Goal: Task Accomplishment & Management: Use online tool/utility

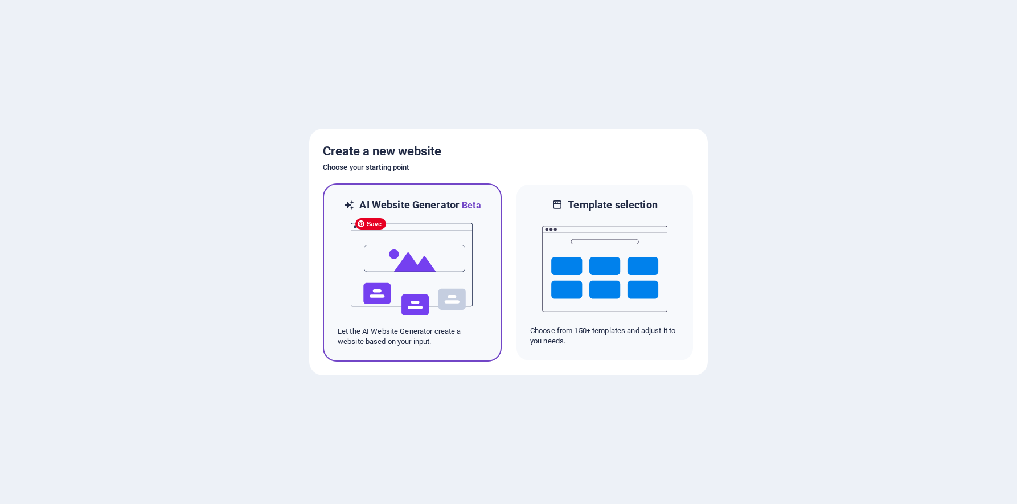
click at [415, 281] on img at bounding box center [412, 269] width 125 height 114
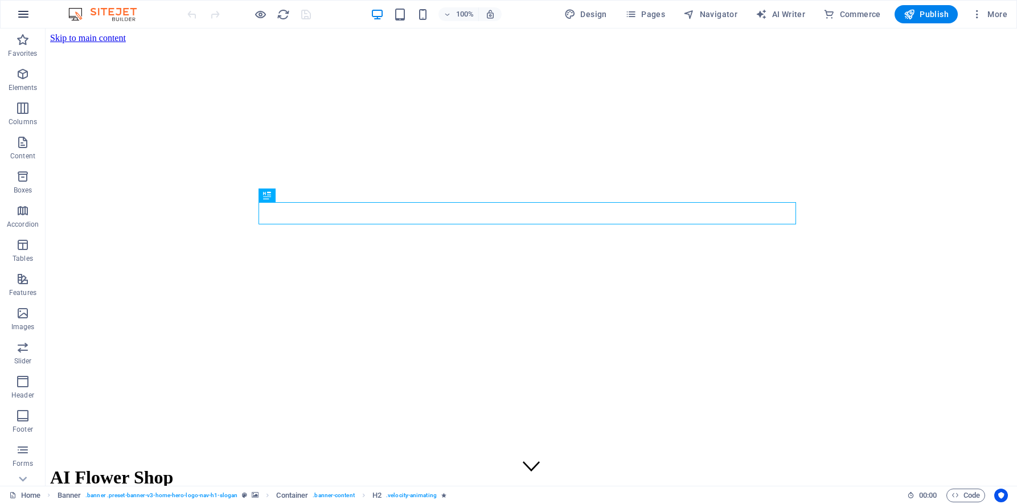
click at [30, 14] on button "button" at bounding box center [23, 14] width 27 height 27
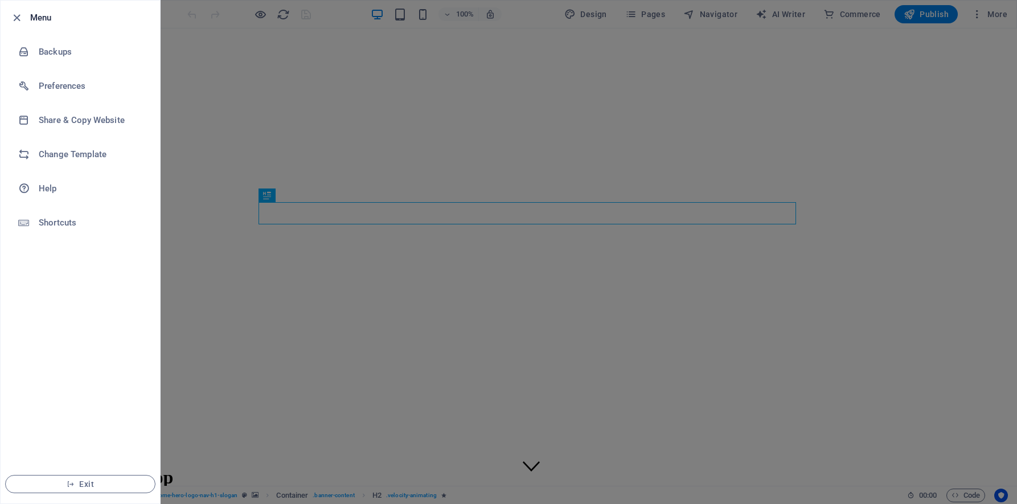
click at [378, 153] on div at bounding box center [508, 252] width 1017 height 504
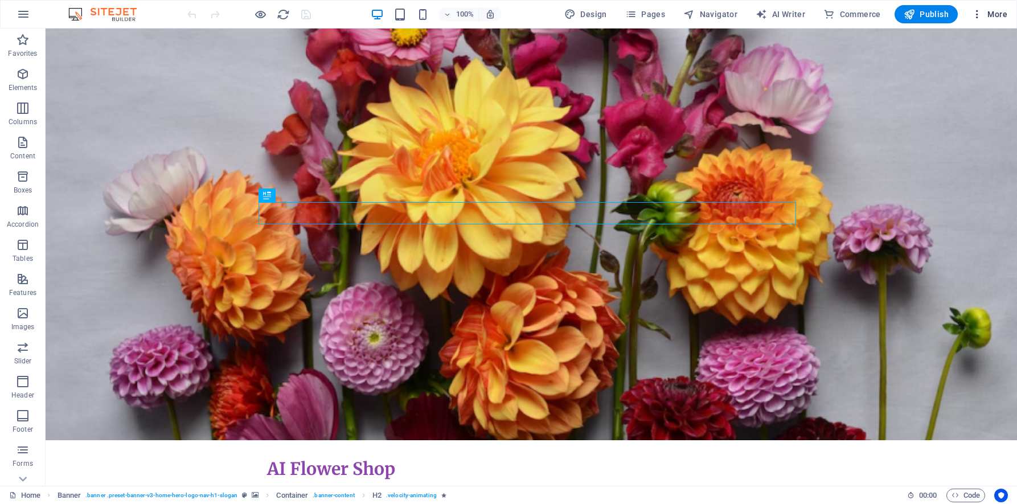
click at [993, 10] on span "More" at bounding box center [990, 14] width 36 height 11
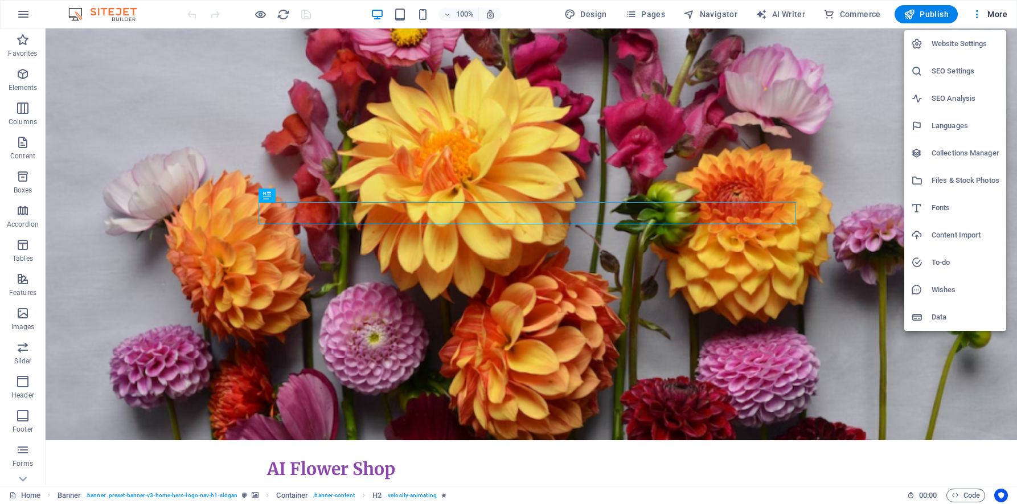
drag, startPoint x: 948, startPoint y: 238, endPoint x: 961, endPoint y: 319, distance: 82.0
click at [961, 319] on ul "Website Settings SEO Settings SEO Analysis Languages Collections Manager Files …" at bounding box center [955, 180] width 102 height 301
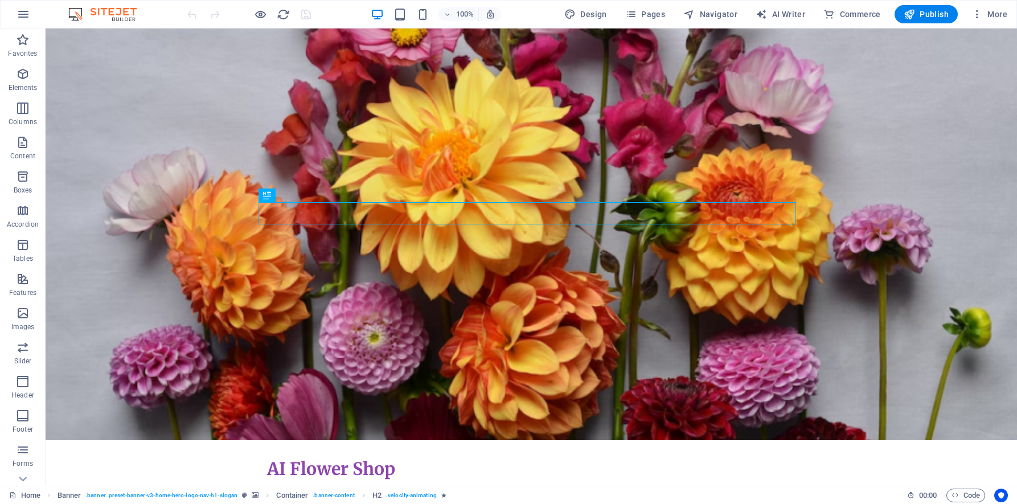
click at [961, 319] on div "Website Settings SEO Settings SEO Analysis Languages Collections Manager Files …" at bounding box center [508, 255] width 1017 height 497
click at [998, 16] on span "More" at bounding box center [990, 14] width 36 height 11
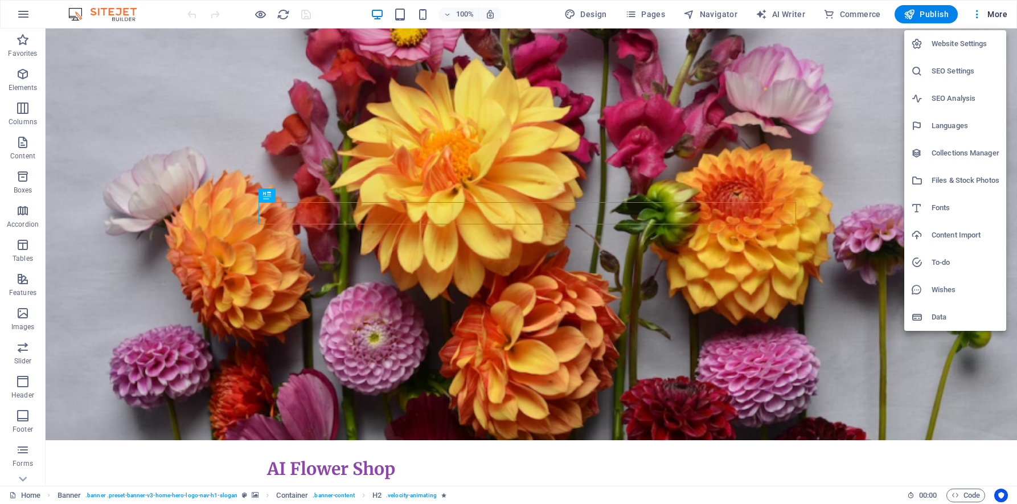
click at [947, 294] on h6 "Wishes" at bounding box center [966, 290] width 68 height 14
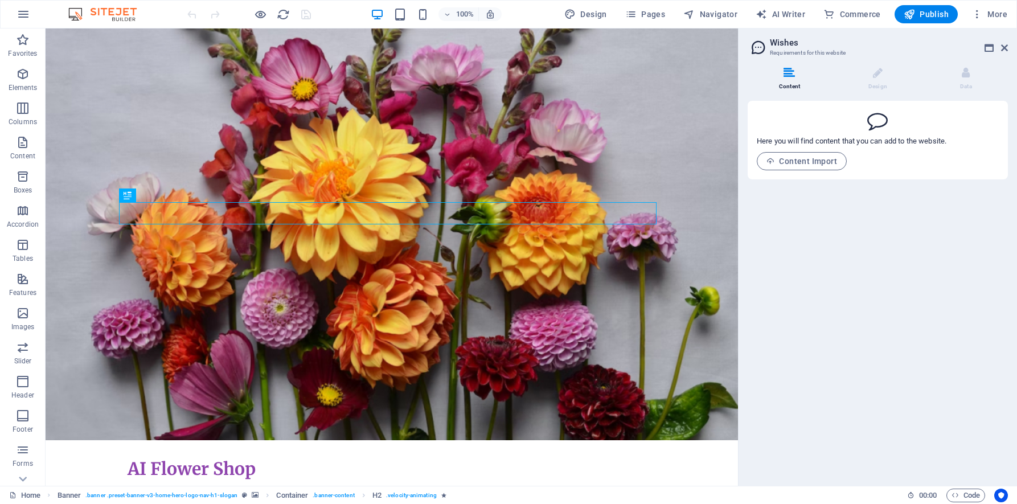
click at [787, 68] on icon at bounding box center [789, 72] width 11 height 11
click at [794, 81] on li "Content" at bounding box center [792, 79] width 88 height 24
click at [889, 72] on li "Design" at bounding box center [880, 79] width 88 height 24
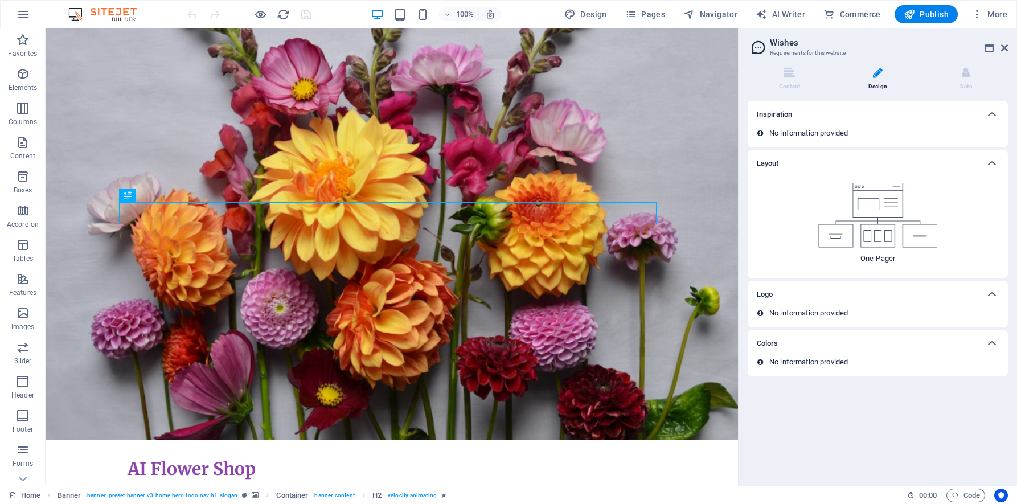
click at [873, 237] on img at bounding box center [878, 215] width 120 height 65
click at [991, 15] on span "More" at bounding box center [990, 14] width 36 height 11
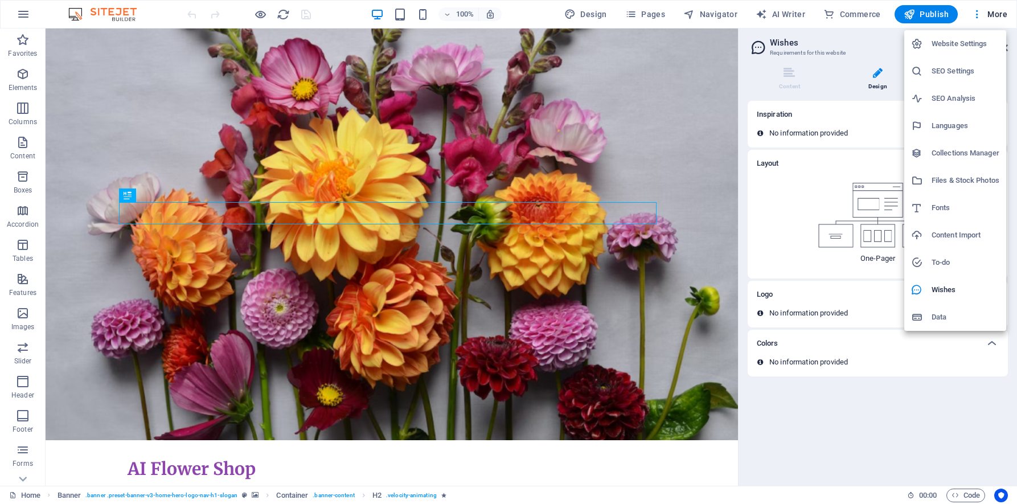
click at [399, 19] on div at bounding box center [508, 252] width 1017 height 504
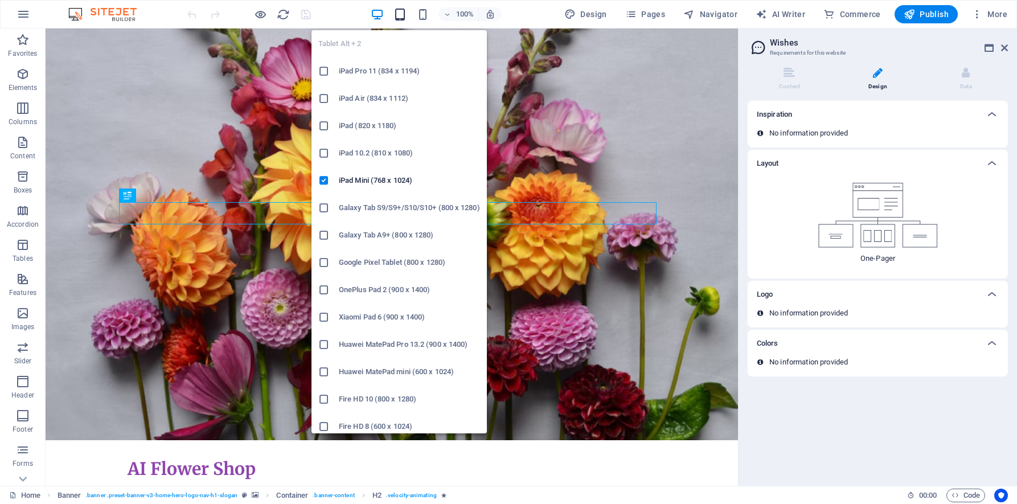
click at [400, 13] on icon "button" at bounding box center [400, 14] width 13 height 13
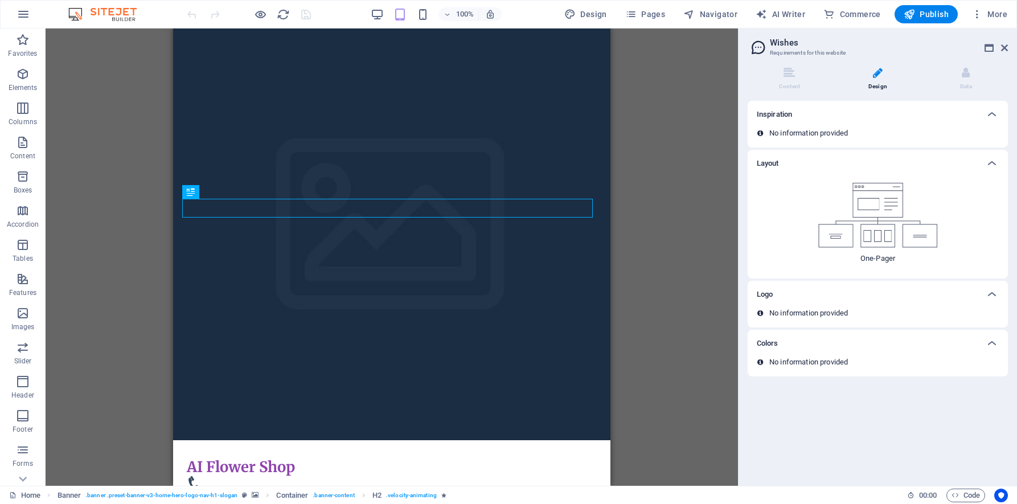
click at [432, 13] on div "100%" at bounding box center [436, 14] width 132 height 18
click at [588, 14] on span "Design" at bounding box center [585, 14] width 43 height 11
select select "px"
select select "200"
select select "px"
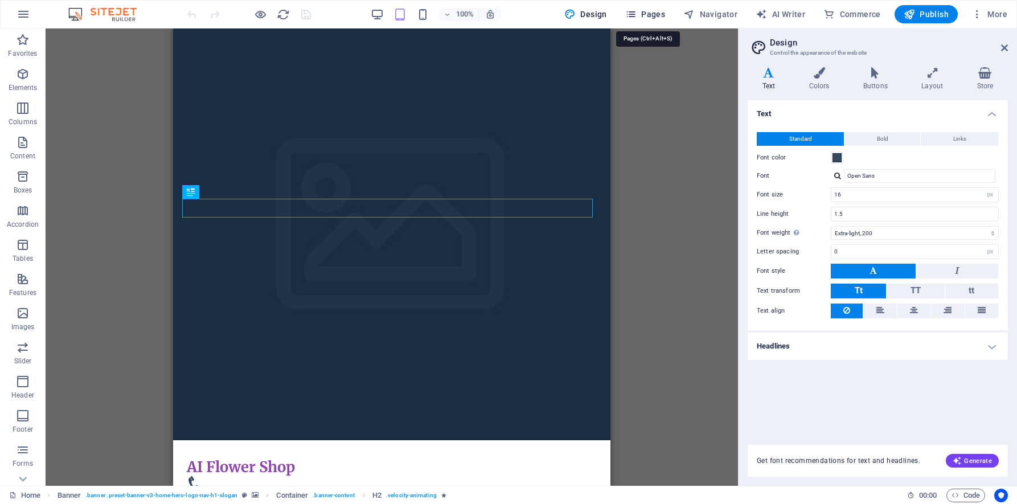
click at [654, 17] on span "Pages" at bounding box center [645, 14] width 40 height 11
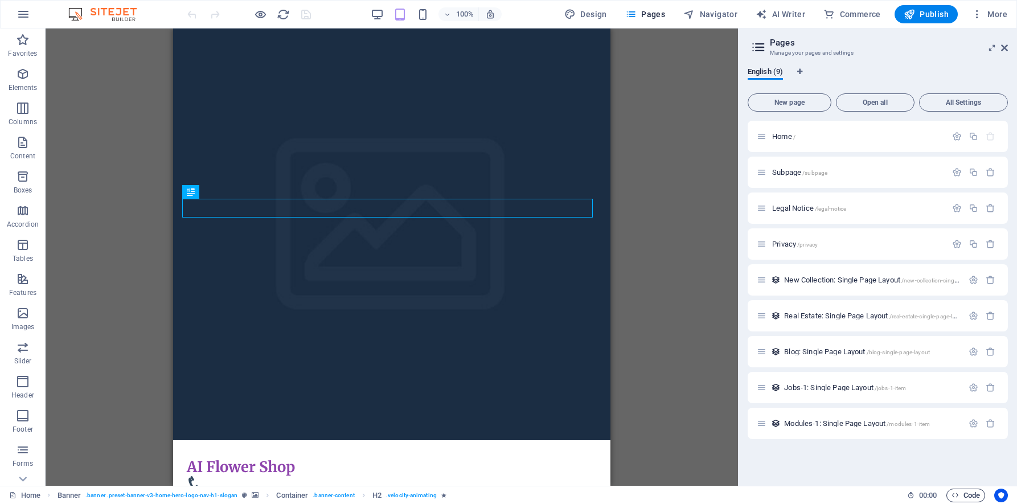
click at [970, 489] on span "Code" at bounding box center [966, 496] width 28 height 14
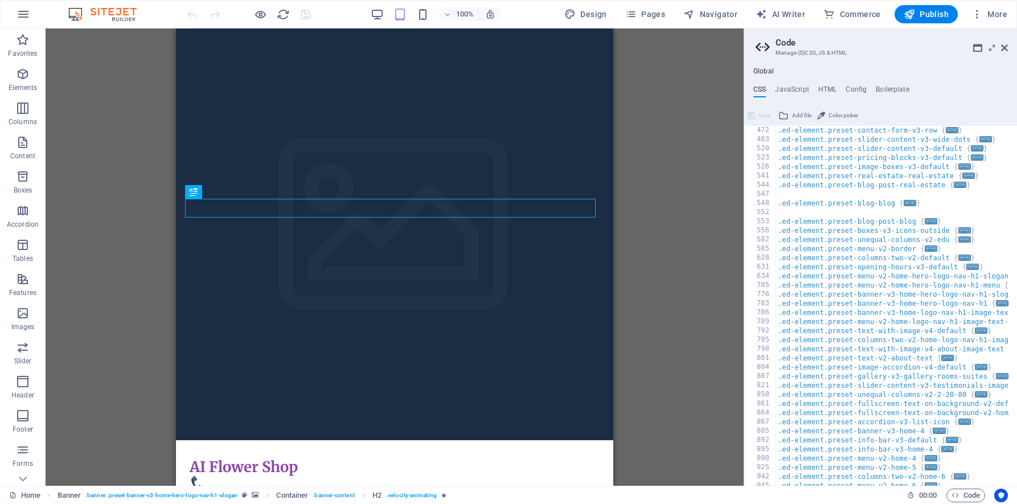
scroll to position [715, 0]
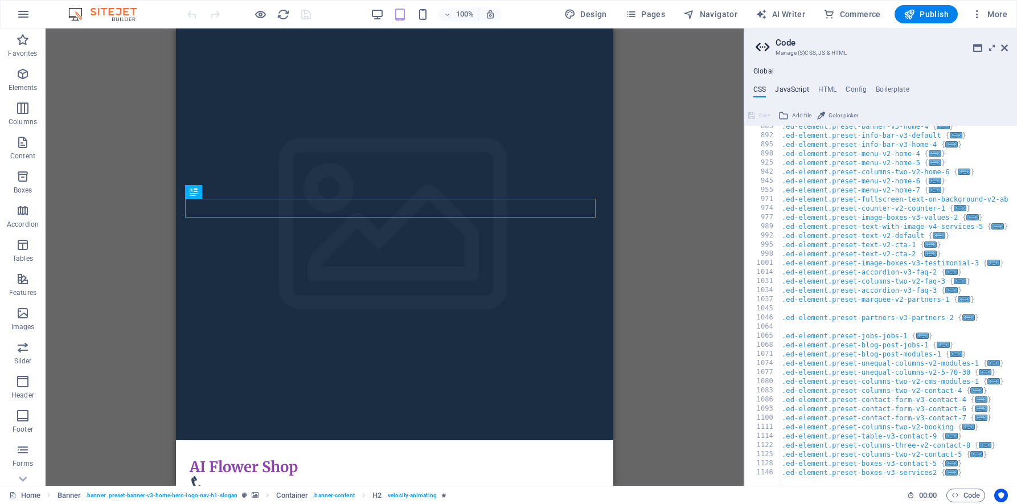
click at [801, 93] on h4 "JavaScript" at bounding box center [792, 91] width 34 height 13
type textarea "/* JS for preset "Menu V2" */"
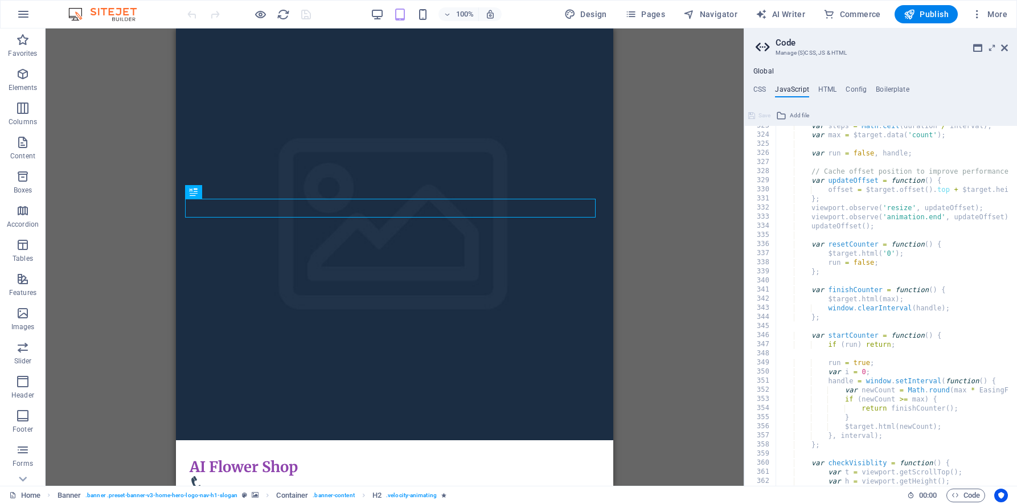
scroll to position [2939, 0]
click at [830, 92] on h4 "HTML" at bounding box center [827, 91] width 19 height 13
type textarea "<a href="#main-content" class="wv-link-content button">Skip to main content</a>"
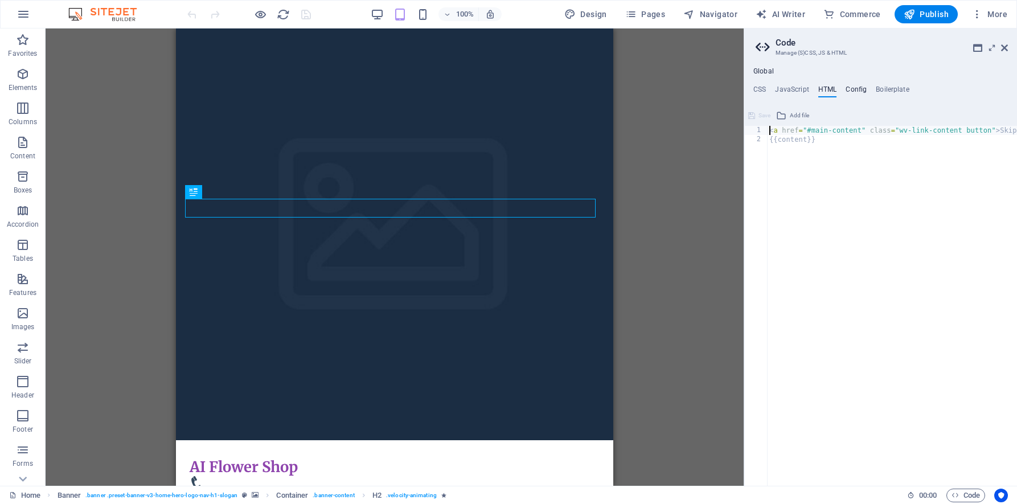
click at [853, 90] on h4 "Config" at bounding box center [856, 91] width 21 height 13
type textarea "$color-background: #FFFFFF;"
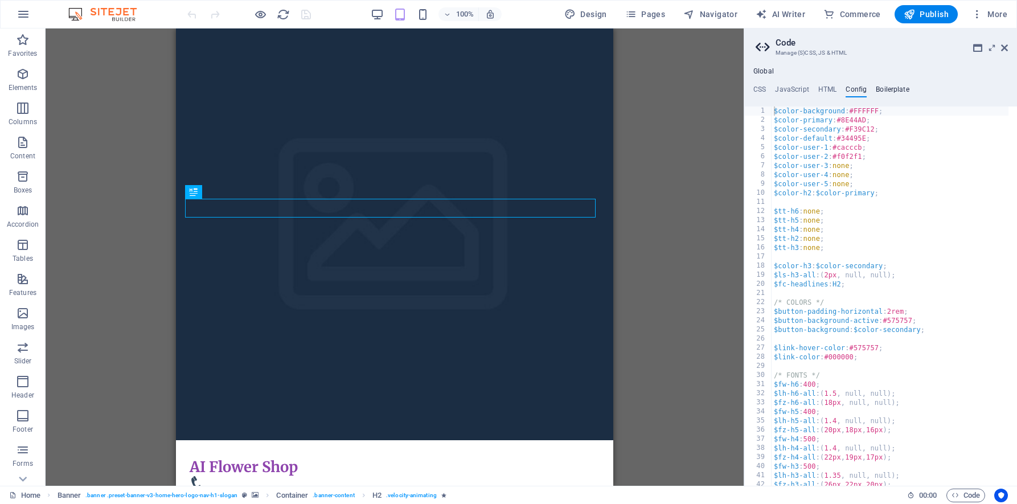
click at [891, 88] on h4 "Boilerplate" at bounding box center [893, 91] width 34 height 13
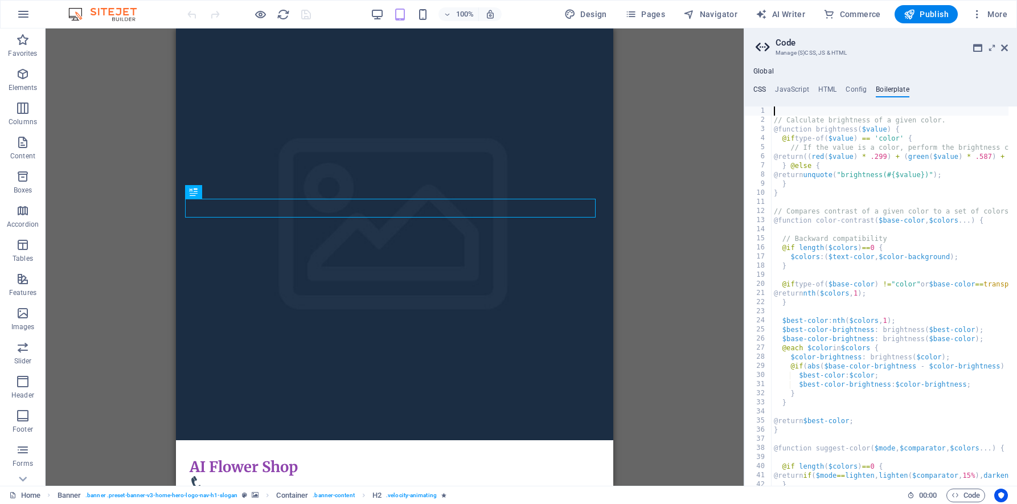
click at [757, 93] on h4 "CSS" at bounding box center [760, 91] width 13 height 13
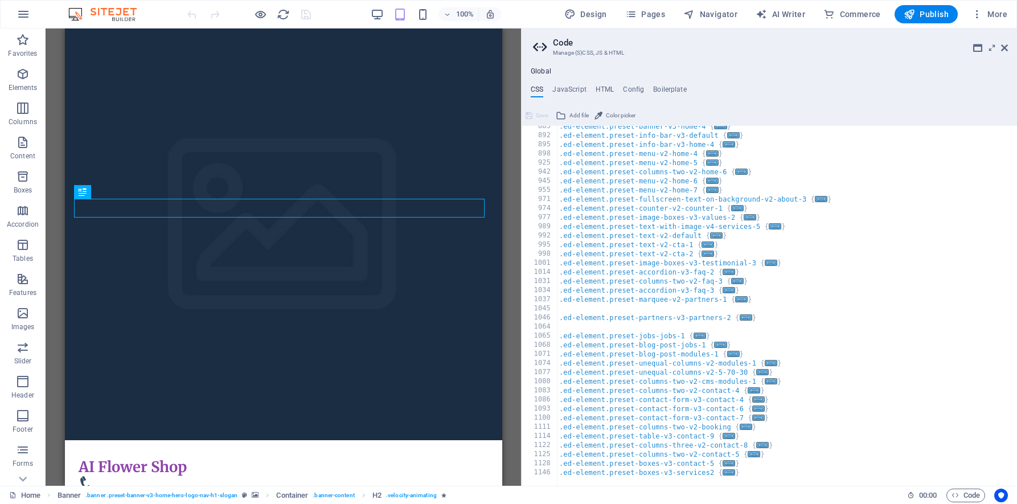
drag, startPoint x: 744, startPoint y: 267, endPoint x: 518, endPoint y: 256, distance: 226.4
click at [518, 256] on div "Home Favorites Elements Columns Content Boxes Accordion Tables Features Images …" at bounding box center [508, 256] width 1017 height 457
click at [572, 88] on h4 "JavaScript" at bounding box center [569, 91] width 34 height 13
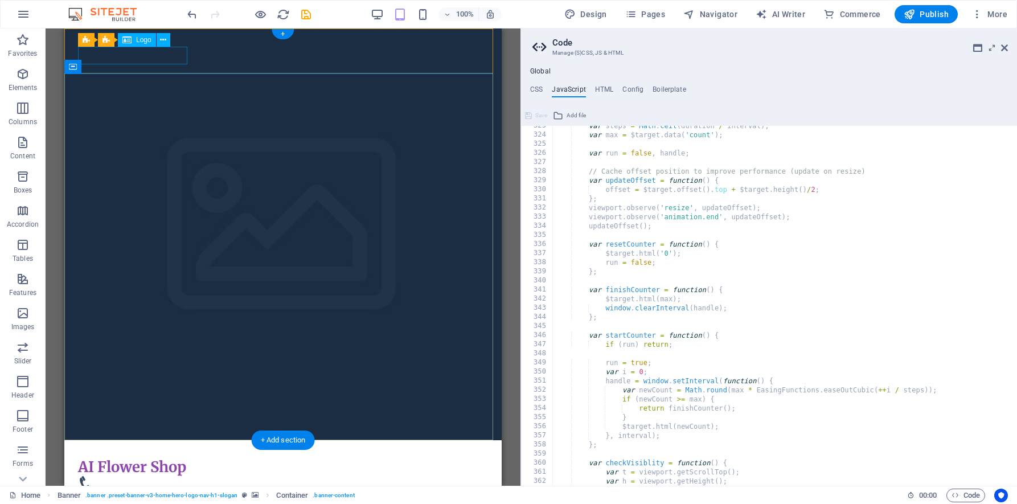
click at [92, 458] on div "AI Flower Shop" at bounding box center [283, 467] width 410 height 18
click at [90, 458] on div "AI Flower Shop" at bounding box center [283, 467] width 410 height 18
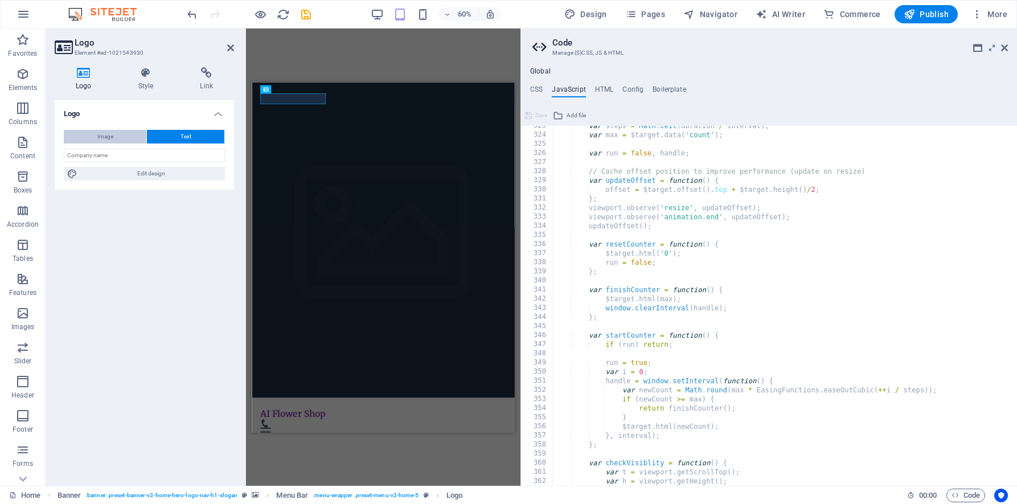
click at [97, 134] on span "Image" at bounding box center [105, 137] width 16 height 14
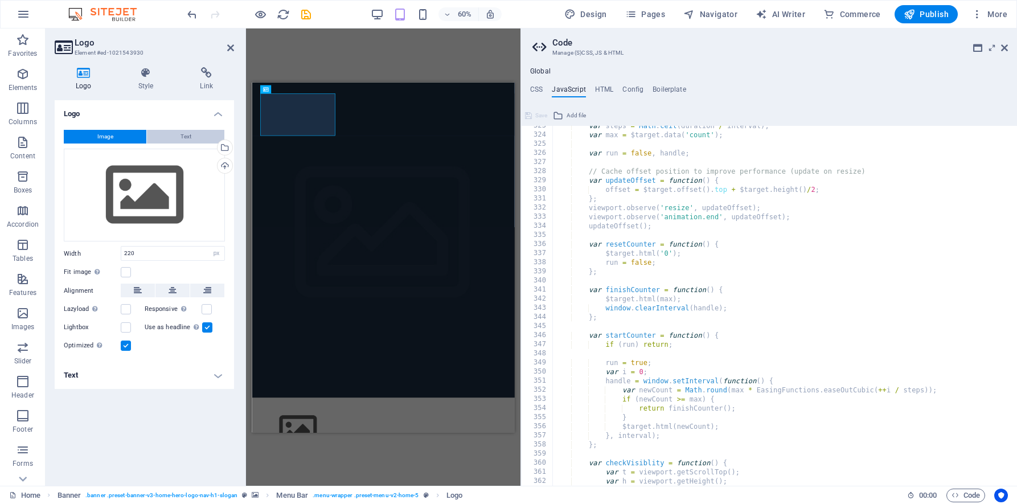
click at [169, 137] on button "Text" at bounding box center [185, 137] width 77 height 14
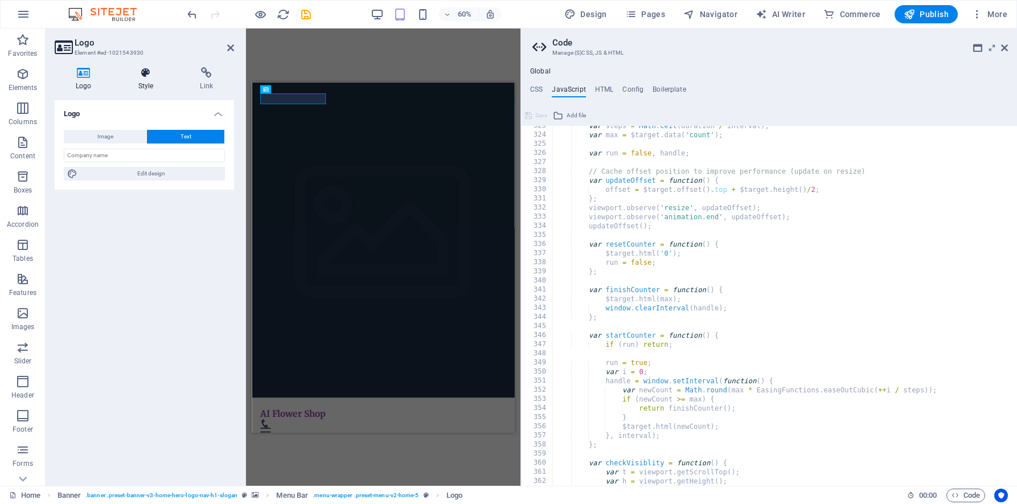
click at [141, 84] on h4 "Style" at bounding box center [148, 79] width 62 height 24
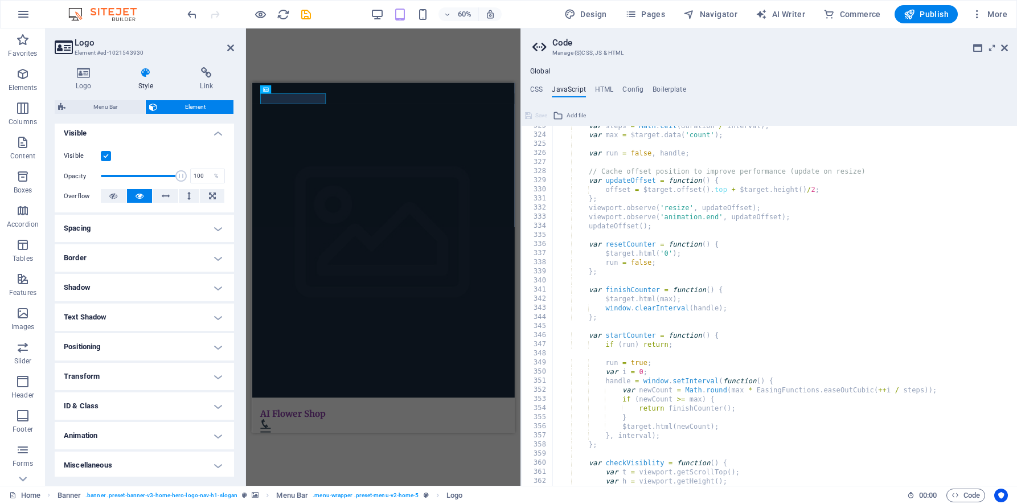
scroll to position [128, 0]
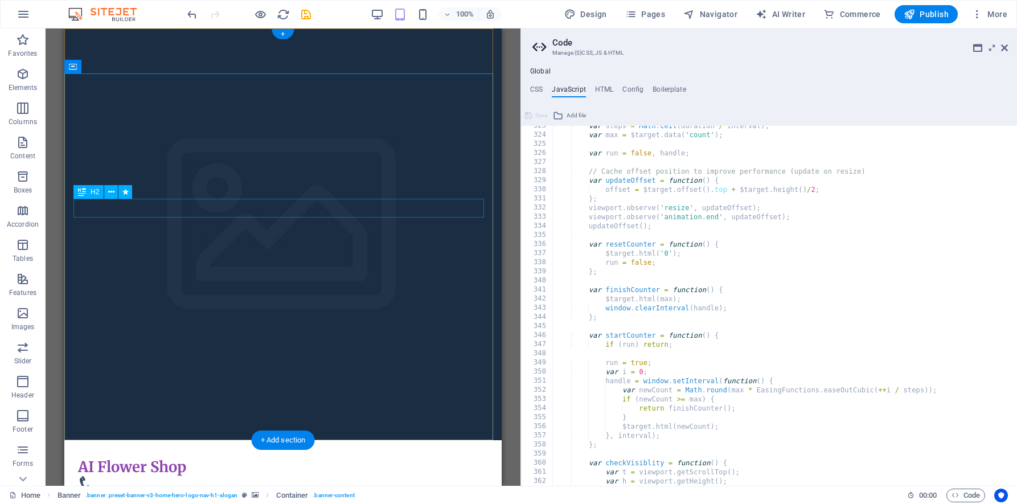
click at [600, 89] on h4 "HTML" at bounding box center [604, 91] width 19 height 13
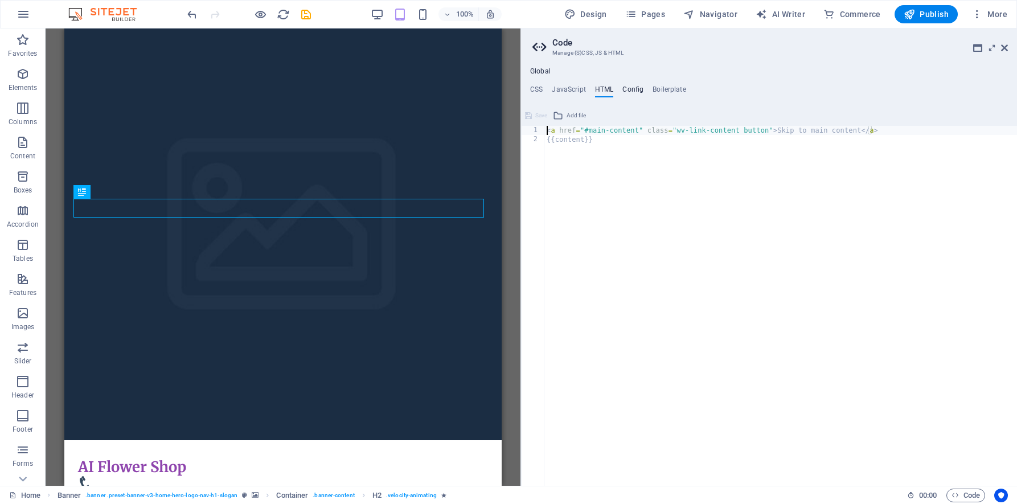
click at [629, 95] on h4 "Config" at bounding box center [633, 91] width 21 height 13
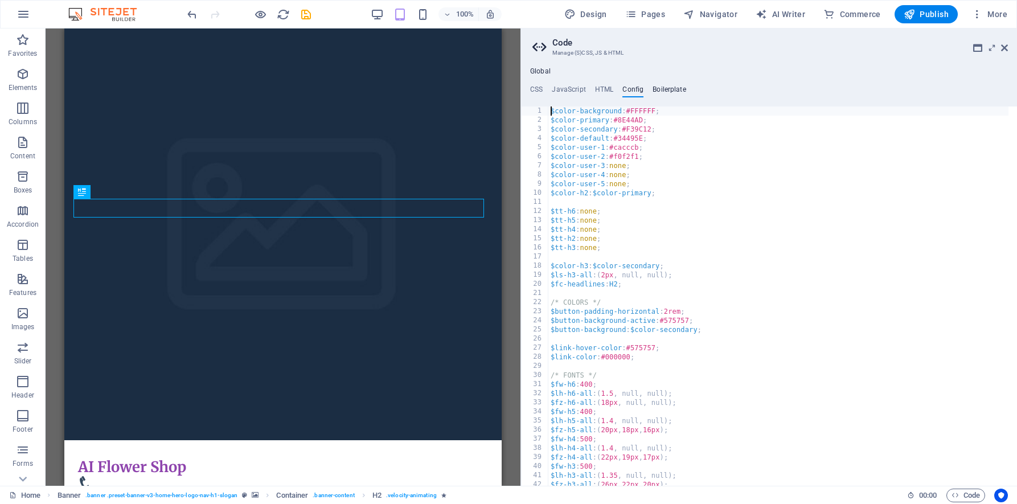
click at [660, 91] on h4 "Boilerplate" at bounding box center [670, 91] width 34 height 13
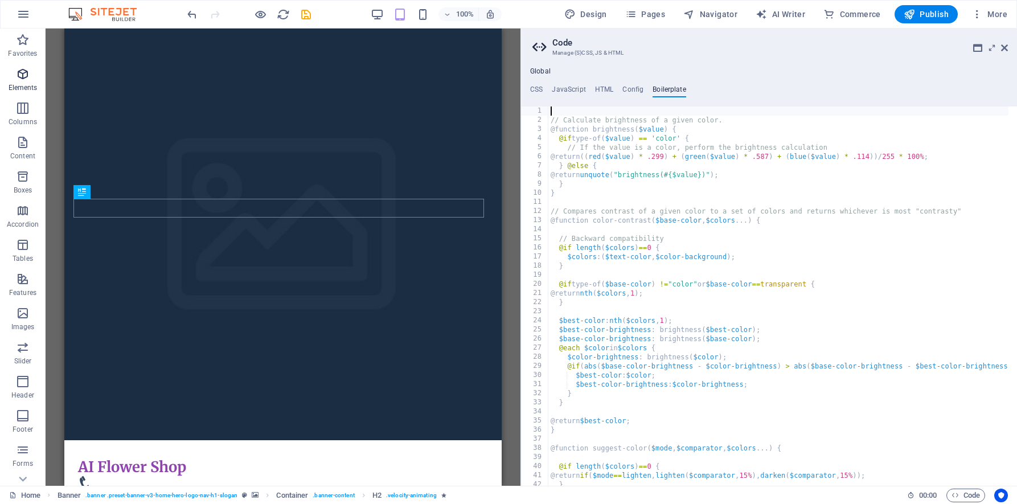
click at [7, 76] on span "Elements" at bounding box center [23, 80] width 46 height 27
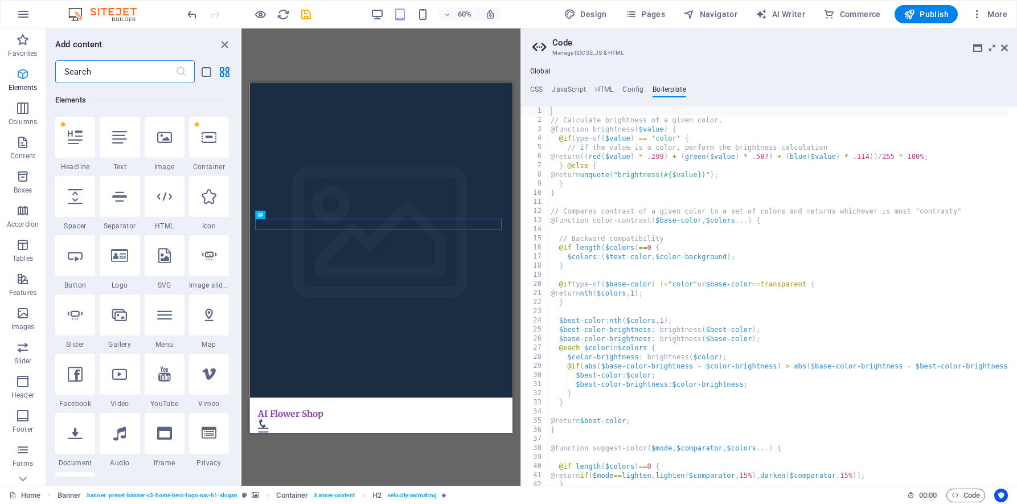
scroll to position [121, 0]
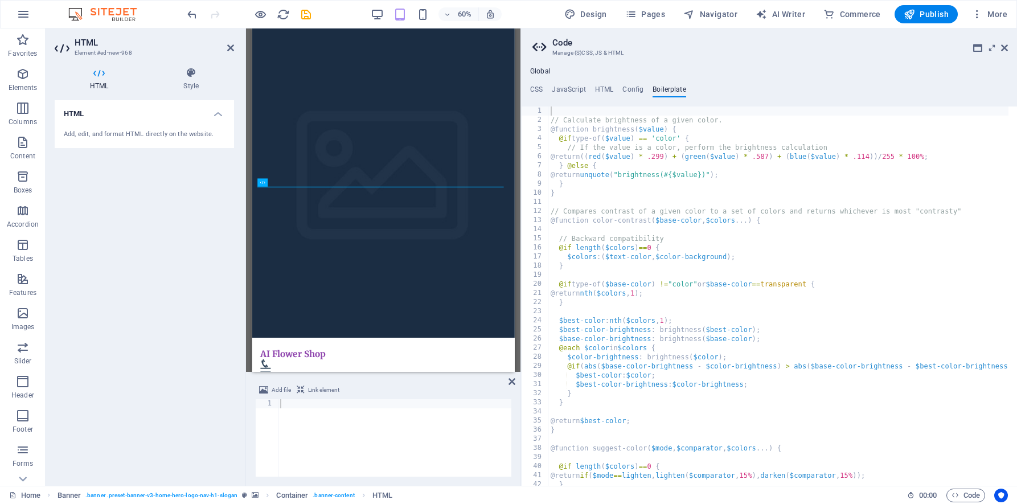
click at [106, 127] on div "Add, edit, and format HTML directly on the website." at bounding box center [144, 135] width 179 height 28
click at [103, 131] on div "Add, edit, and format HTML directly on the website." at bounding box center [144, 135] width 161 height 10
click at [97, 134] on div "Add, edit, and format HTML directly on the website." at bounding box center [144, 135] width 161 height 10
click at [85, 132] on div "Add, edit, and format HTML directly on the website." at bounding box center [144, 135] width 161 height 10
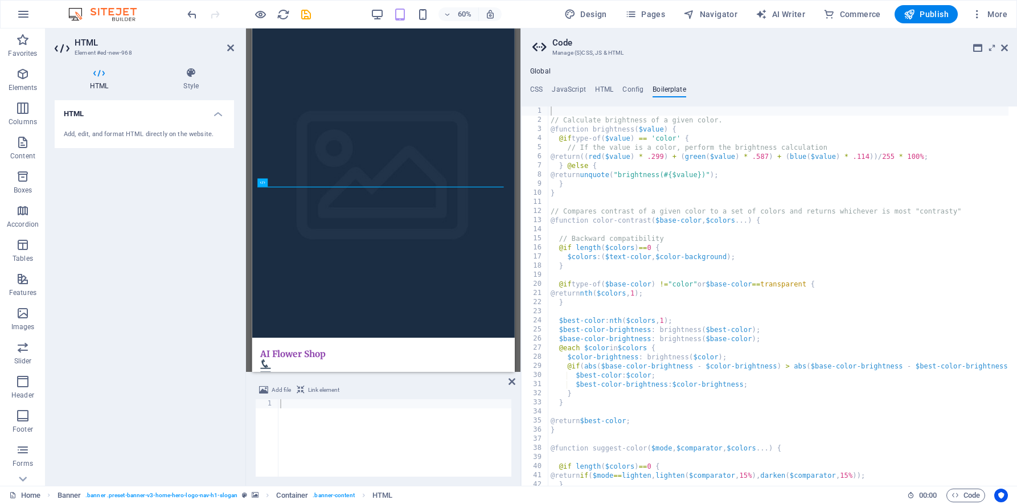
click at [139, 134] on div "Add, edit, and format HTML directly on the website." at bounding box center [144, 135] width 161 height 10
click at [93, 73] on icon at bounding box center [99, 72] width 89 height 11
click at [89, 142] on div "Add, edit, and format HTML directly on the website." at bounding box center [144, 135] width 179 height 28
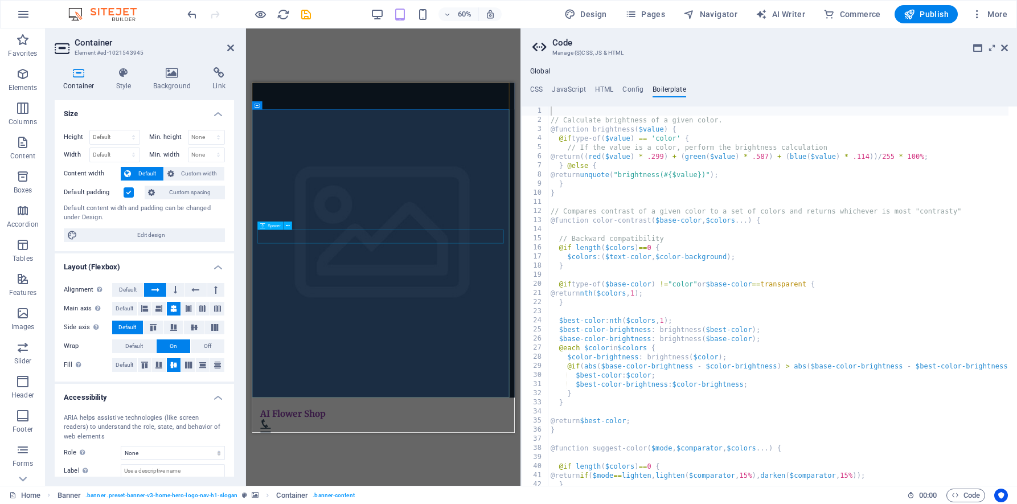
select select "px"
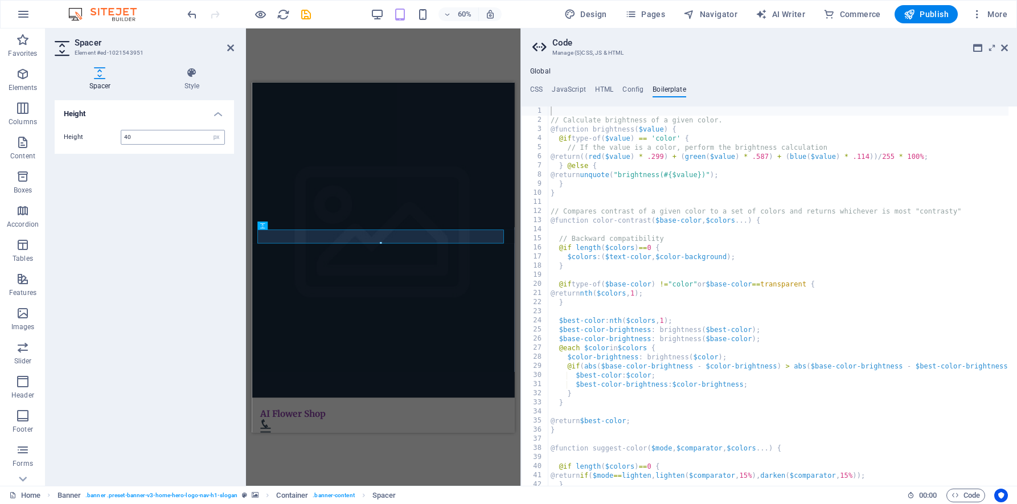
click at [142, 135] on input "40" at bounding box center [172, 137] width 103 height 14
click at [150, 204] on div "Height Height 40 px rem vh vw" at bounding box center [144, 288] width 179 height 376
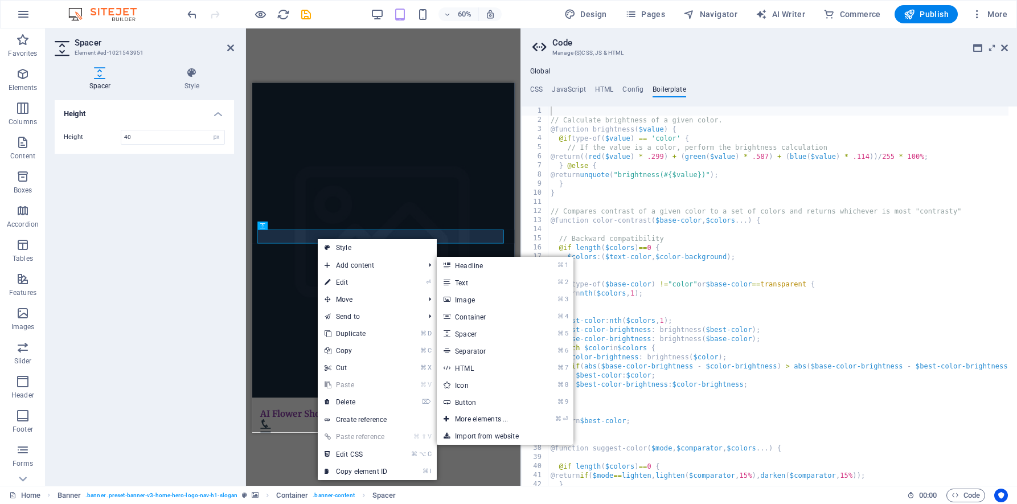
click at [164, 258] on div "Height Height 40 px rem vh vw" at bounding box center [144, 288] width 179 height 376
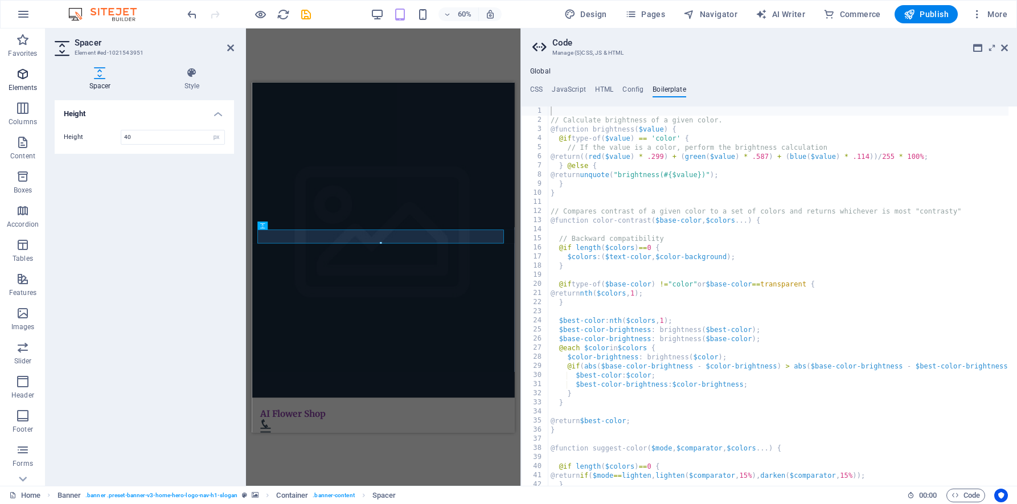
click at [23, 76] on icon "button" at bounding box center [23, 74] width 14 height 14
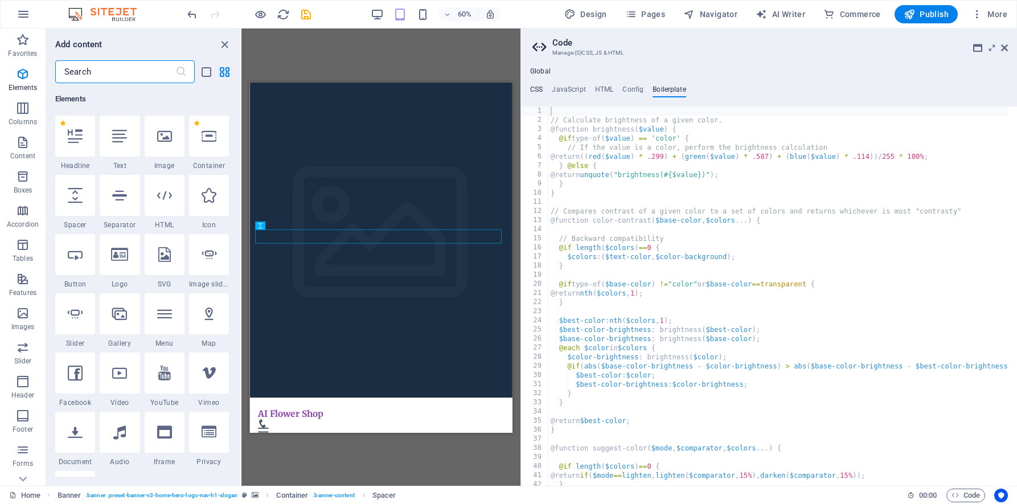
click at [537, 88] on h4 "CSS" at bounding box center [536, 91] width 13 height 13
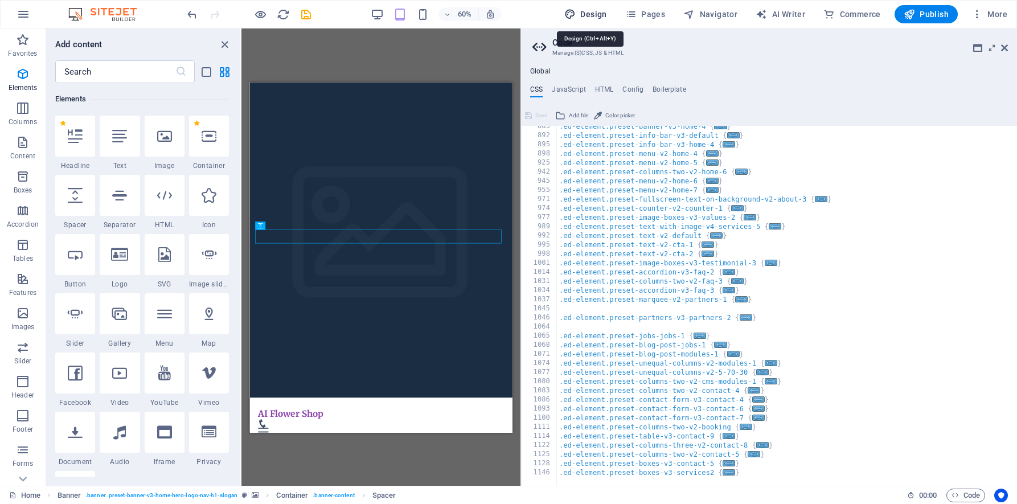
click at [593, 7] on button "Design" at bounding box center [586, 14] width 52 height 18
select select "px"
select select "200"
select select "px"
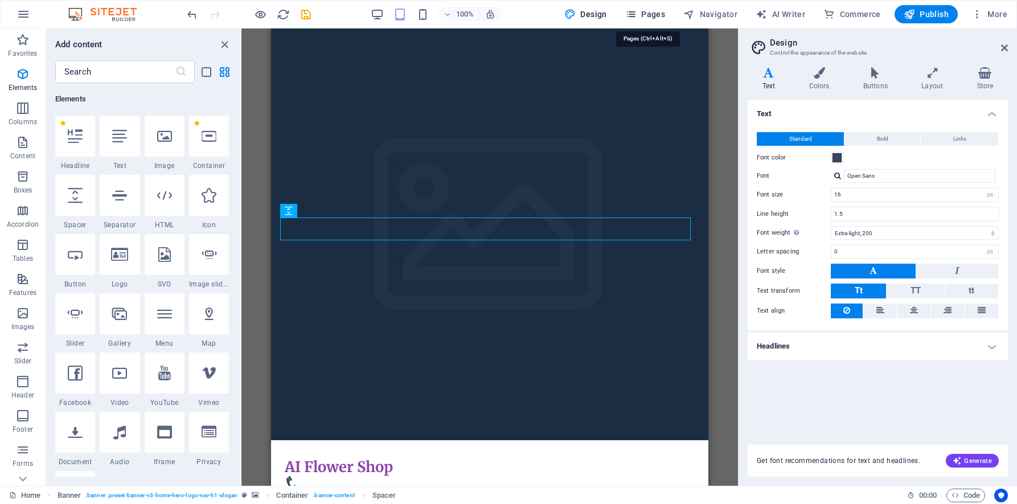
click at [648, 13] on span "Pages" at bounding box center [645, 14] width 40 height 11
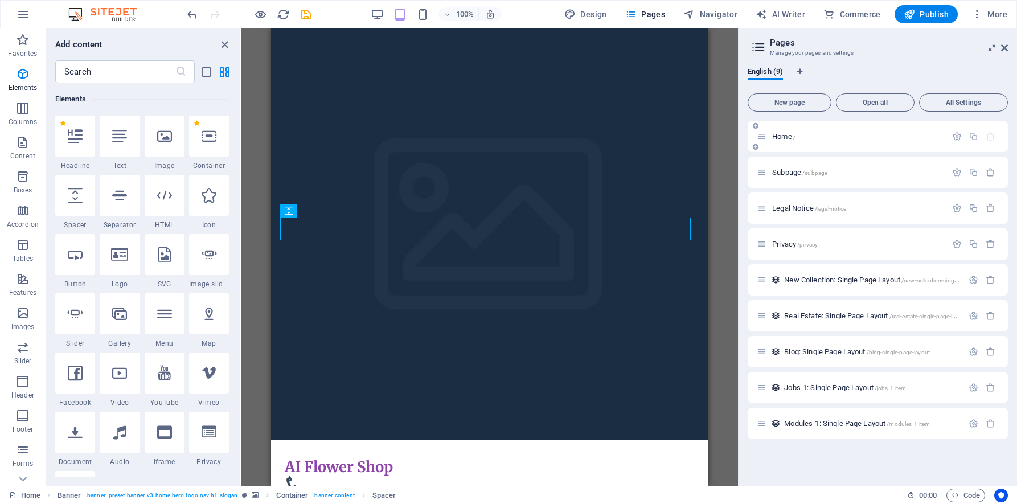
click at [826, 136] on p "Home /" at bounding box center [857, 136] width 171 height 7
click at [769, 134] on div "Home /" at bounding box center [858, 136] width 178 height 7
drag, startPoint x: 817, startPoint y: 147, endPoint x: 814, endPoint y: 171, distance: 24.1
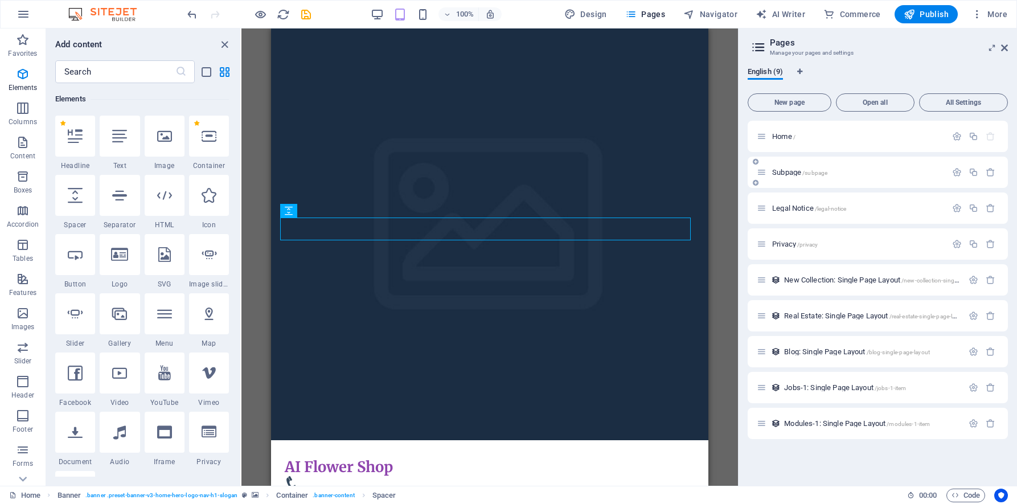
click at [815, 174] on div "Home / Subpage /subpage Legal Notice /legal-notice Privacy /privacy New Collect…" at bounding box center [878, 280] width 260 height 318
drag, startPoint x: 761, startPoint y: 165, endPoint x: 777, endPoint y: 133, distance: 35.4
click at [754, 132] on div "Home / Subpage /subpage Legal Notice /legal-notice Privacy /privacy New Collect…" at bounding box center [878, 280] width 260 height 318
drag, startPoint x: 919, startPoint y: 133, endPoint x: 966, endPoint y: 140, distance: 47.7
click at [925, 136] on p "Home /" at bounding box center [857, 136] width 171 height 7
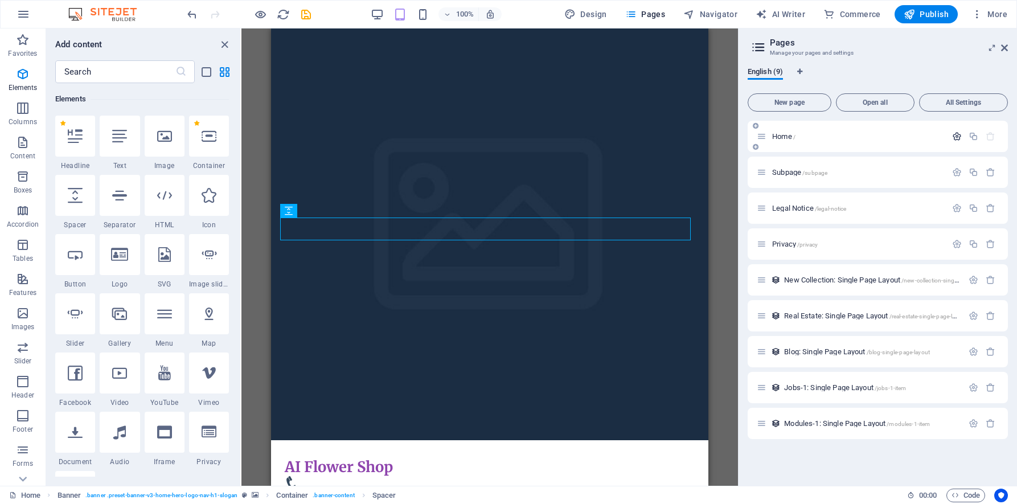
click at [955, 135] on icon "button" at bounding box center [957, 137] width 10 height 10
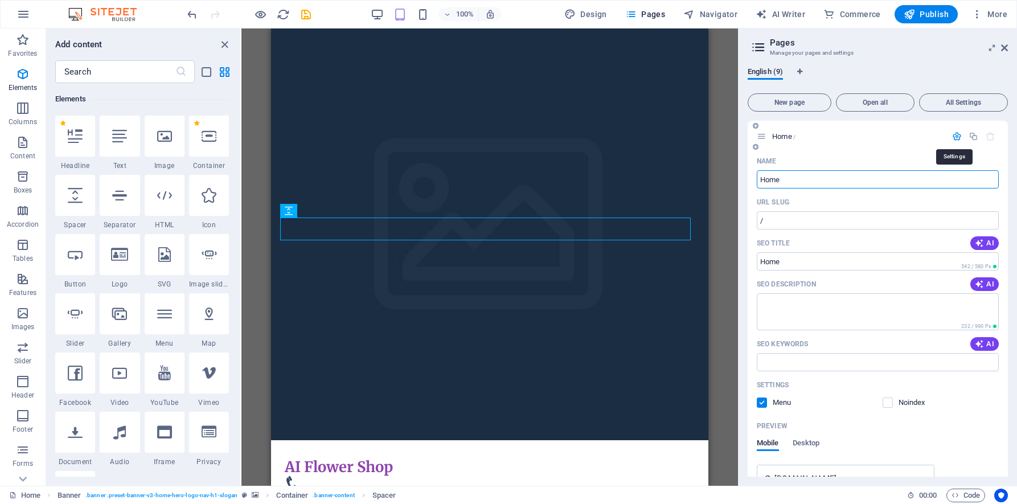
click at [955, 135] on icon "button" at bounding box center [957, 137] width 10 height 10
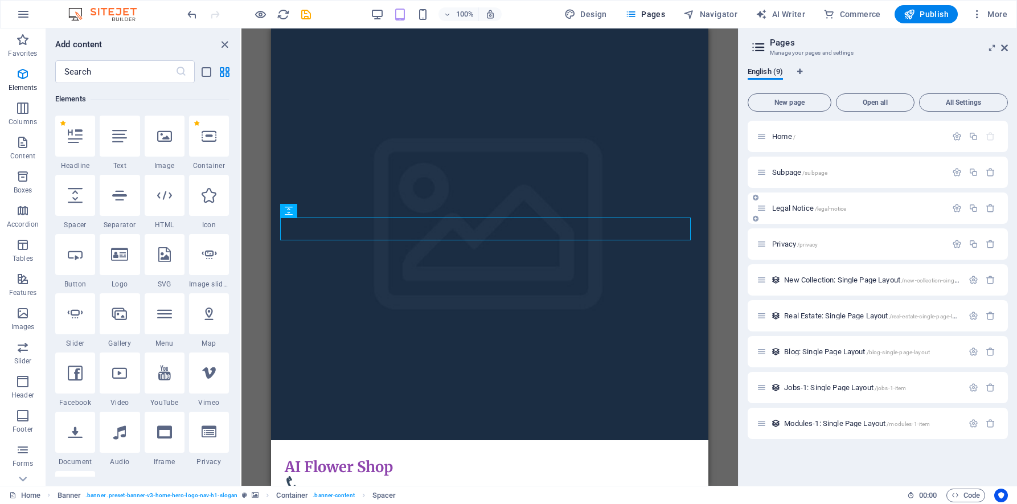
drag, startPoint x: 866, startPoint y: 143, endPoint x: 863, endPoint y: 200, distance: 57.6
click at [863, 200] on div "Home / Subpage /subpage Legal Notice /legal-notice Privacy /privacy New Collect…" at bounding box center [878, 280] width 260 height 318
click at [964, 103] on span "All Settings" at bounding box center [963, 102] width 79 height 7
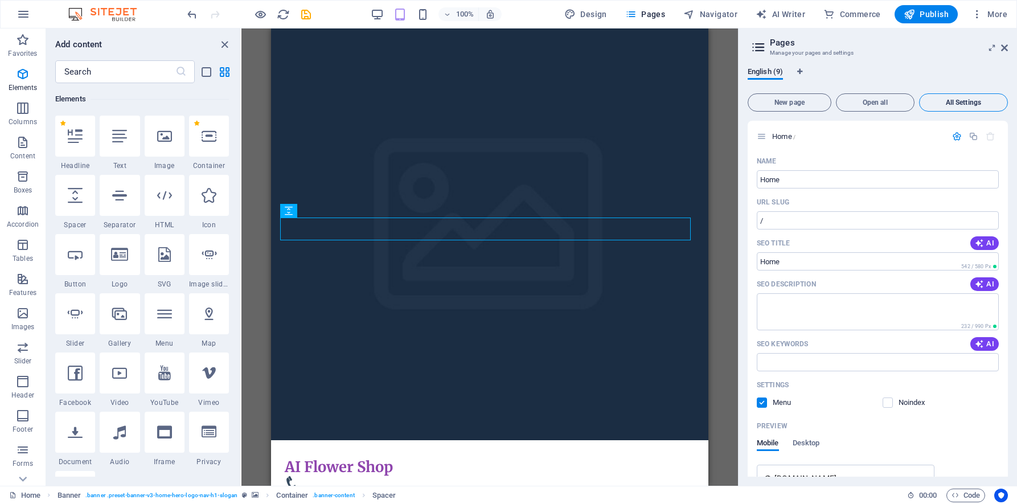
scroll to position [2148, 0]
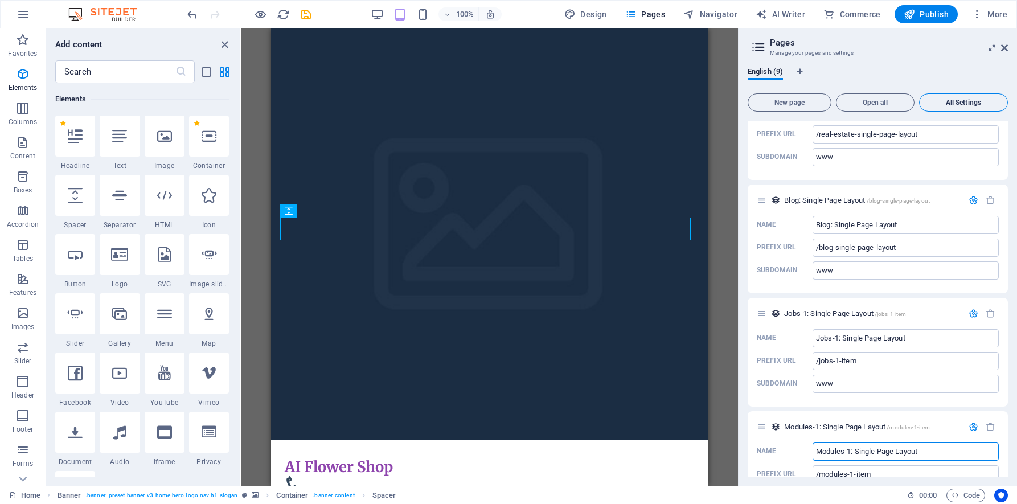
click at [964, 103] on span "All Settings" at bounding box center [963, 102] width 79 height 7
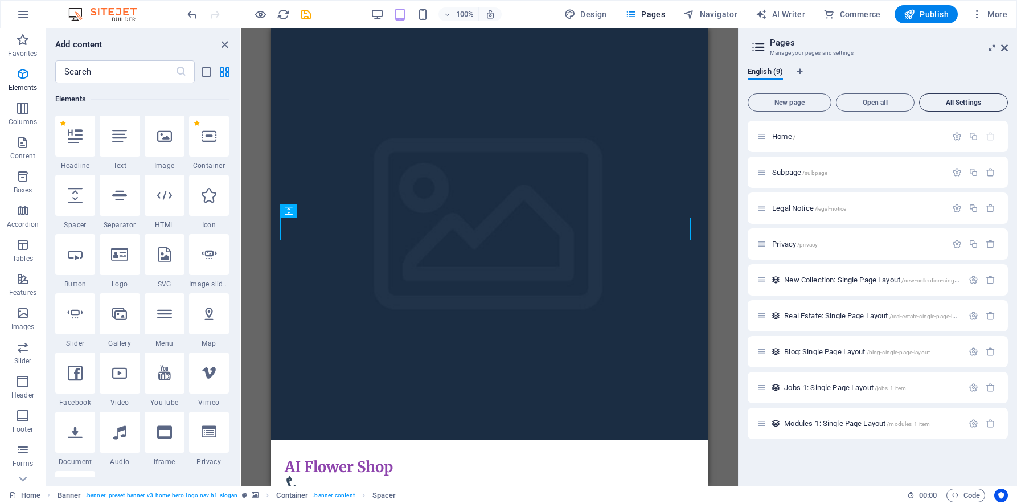
scroll to position [0, 0]
click at [204, 71] on icon "list-view" at bounding box center [206, 71] width 13 height 13
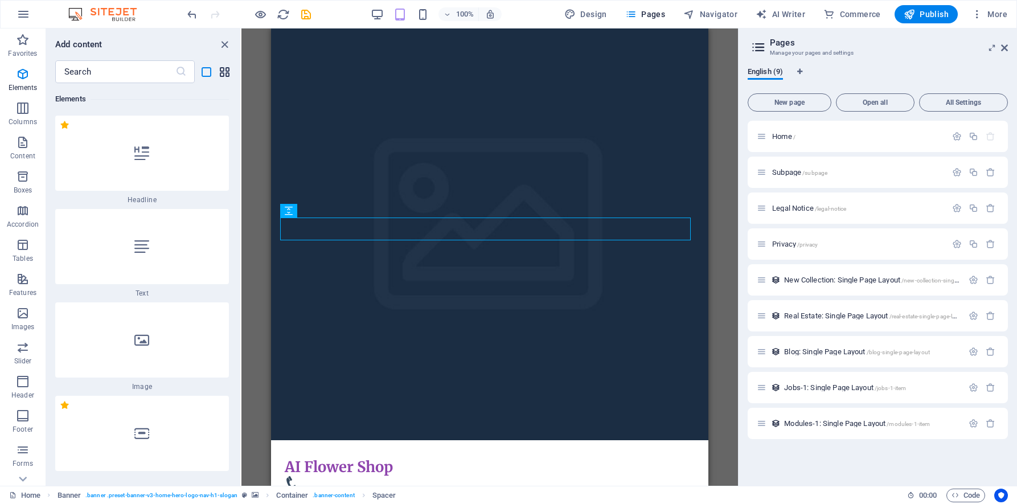
click at [225, 71] on icon "grid-view" at bounding box center [224, 71] width 13 height 13
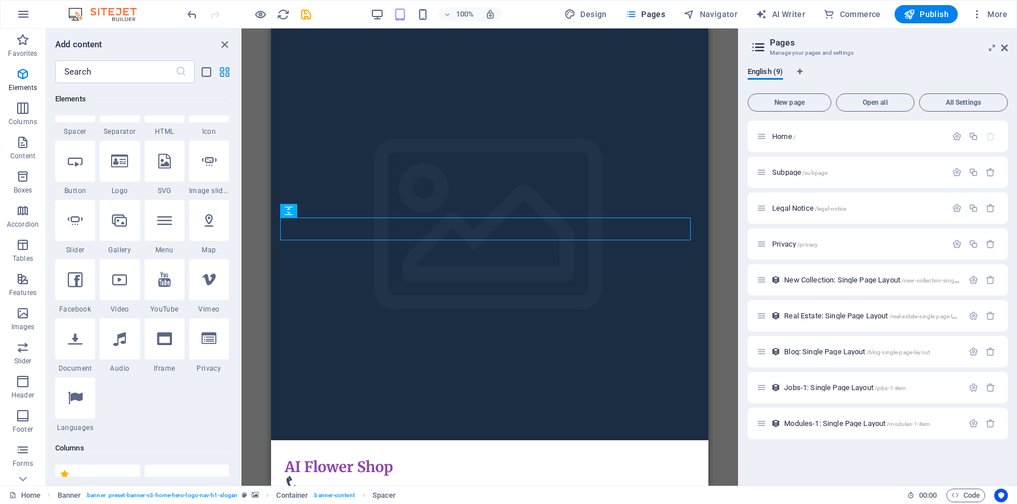
scroll to position [121, 0]
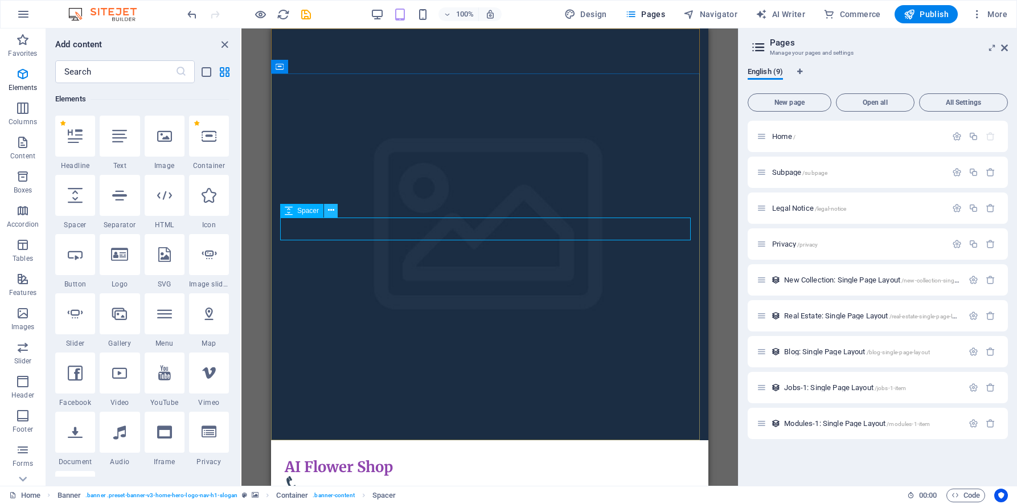
click at [330, 213] on icon at bounding box center [331, 210] width 6 height 12
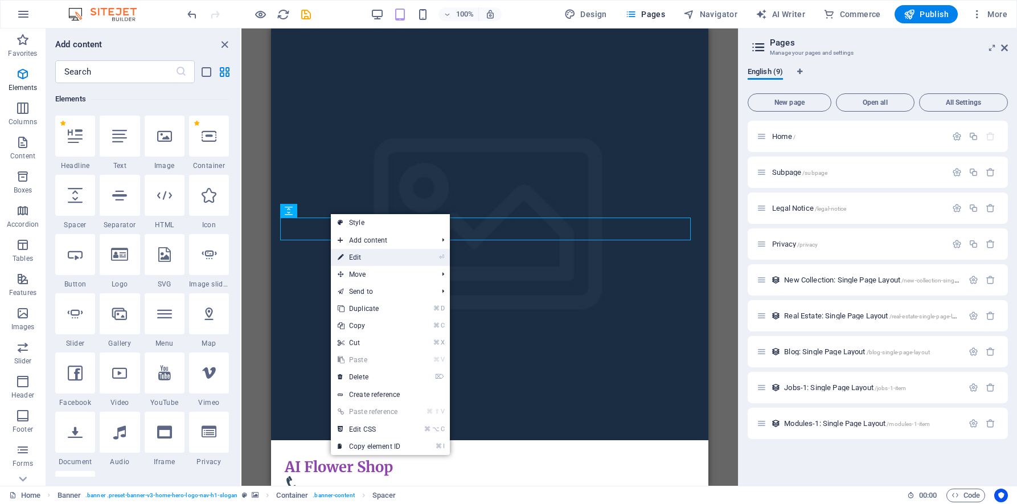
click at [397, 259] on link "⏎ Edit" at bounding box center [369, 257] width 76 height 17
select select "px"
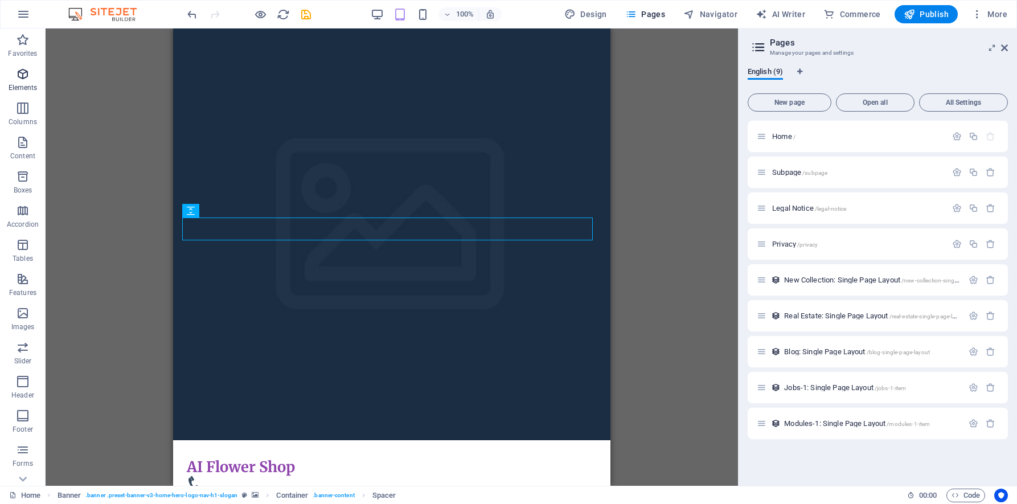
click at [23, 75] on icon "button" at bounding box center [23, 74] width 14 height 14
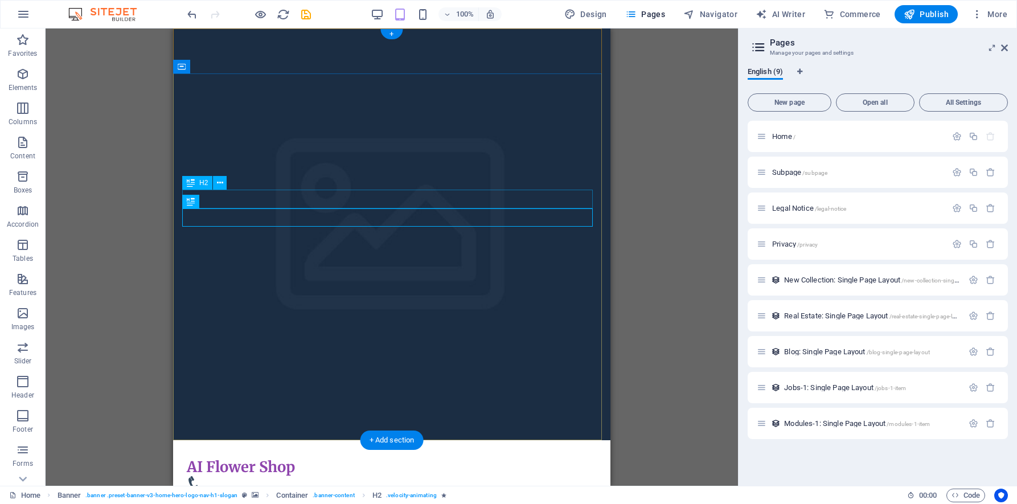
click at [21, 79] on icon "button" at bounding box center [23, 74] width 14 height 14
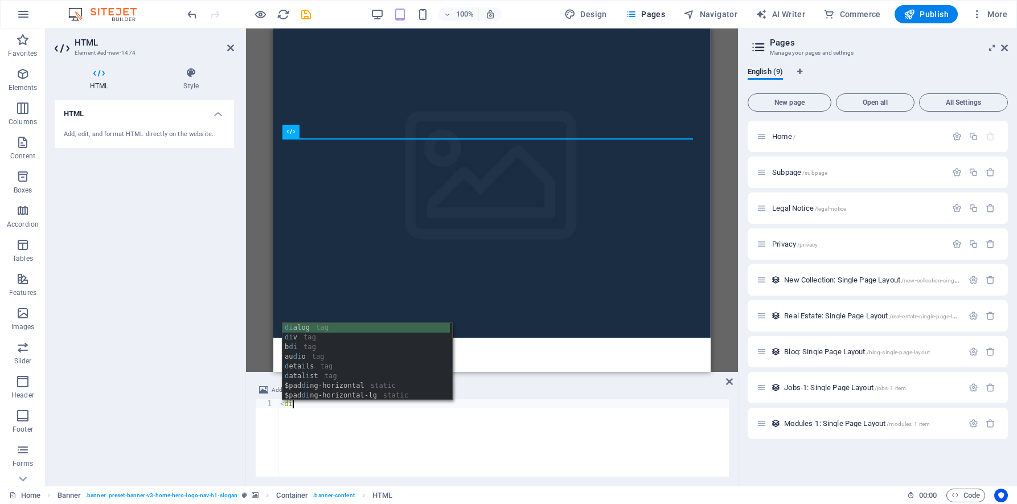
scroll to position [0, 0]
type textarea "<div>"
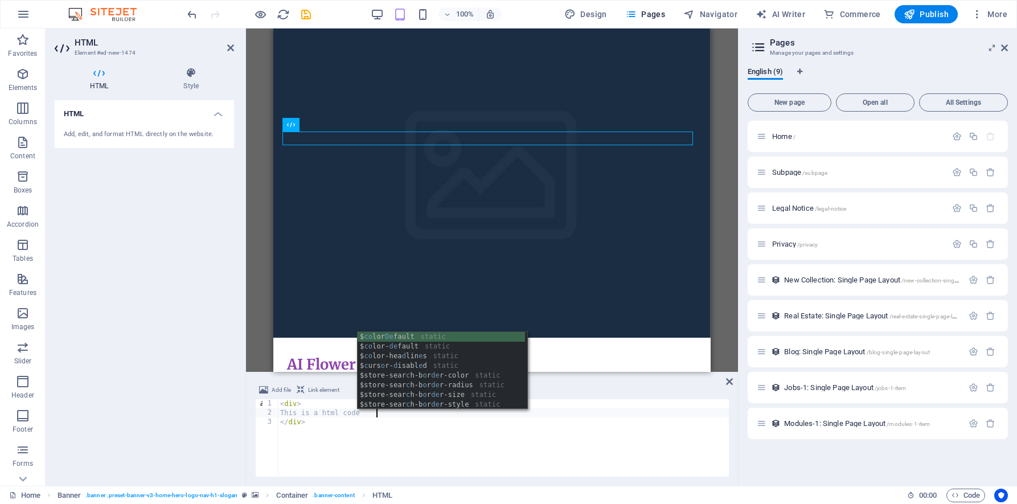
scroll to position [0, 7]
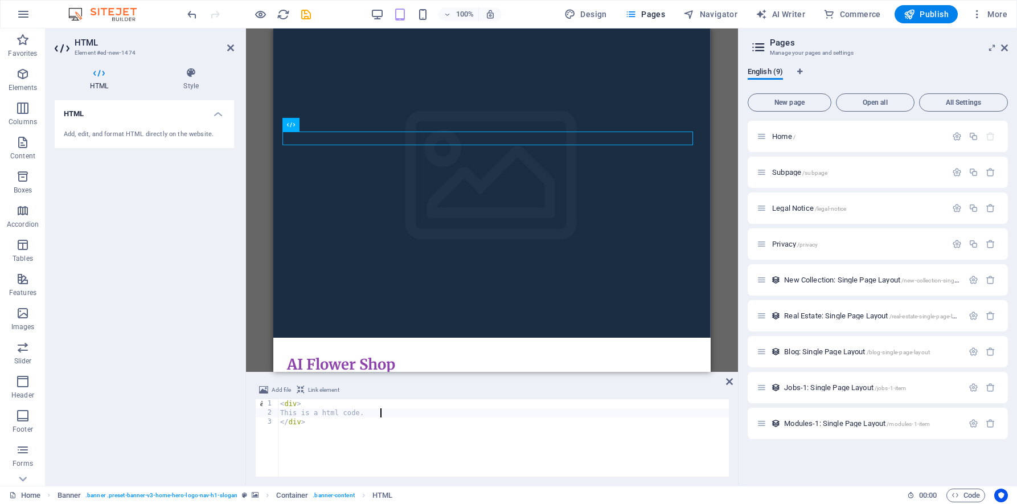
type textarea "This is a html code."
click at [73, 220] on div "HTML Add, edit, and format HTML directly on the website." at bounding box center [144, 288] width 179 height 376
click at [27, 90] on p "Elements" at bounding box center [23, 87] width 29 height 9
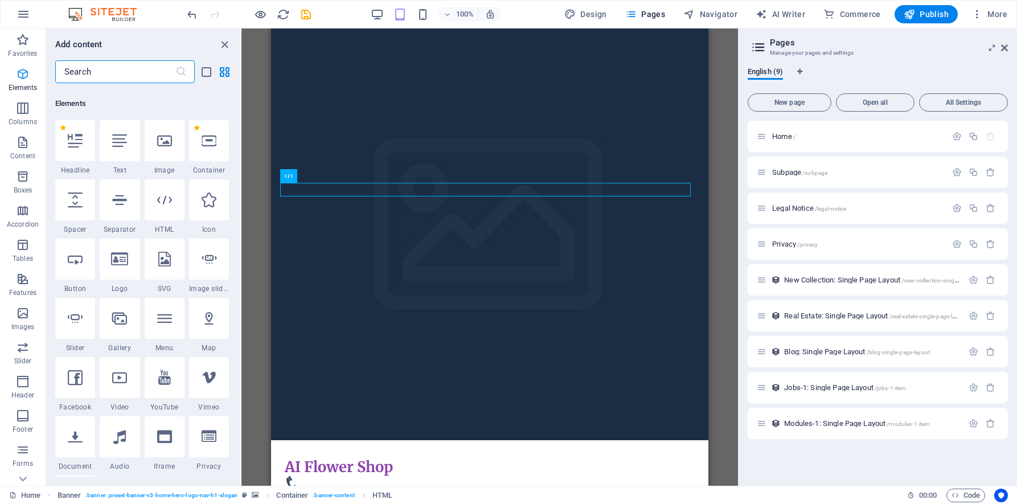
scroll to position [121, 0]
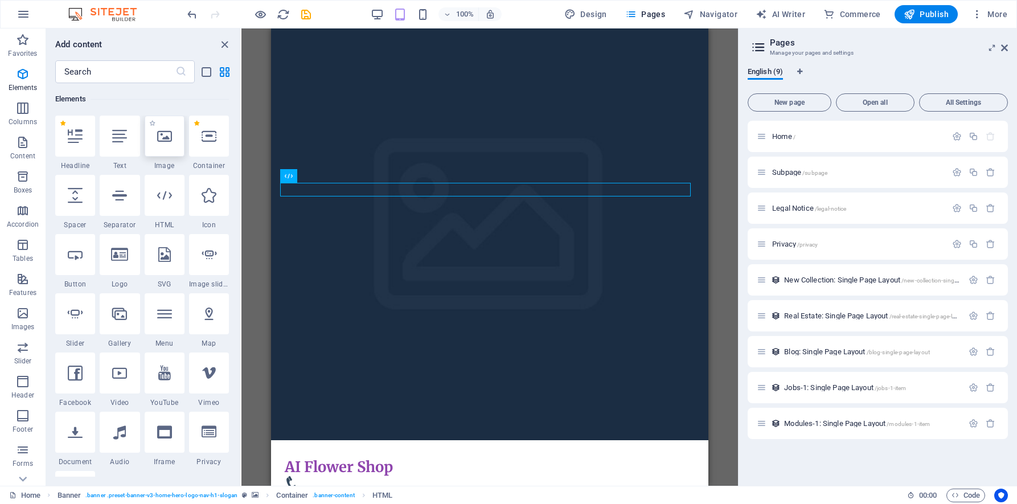
click at [161, 150] on div at bounding box center [165, 136] width 40 height 41
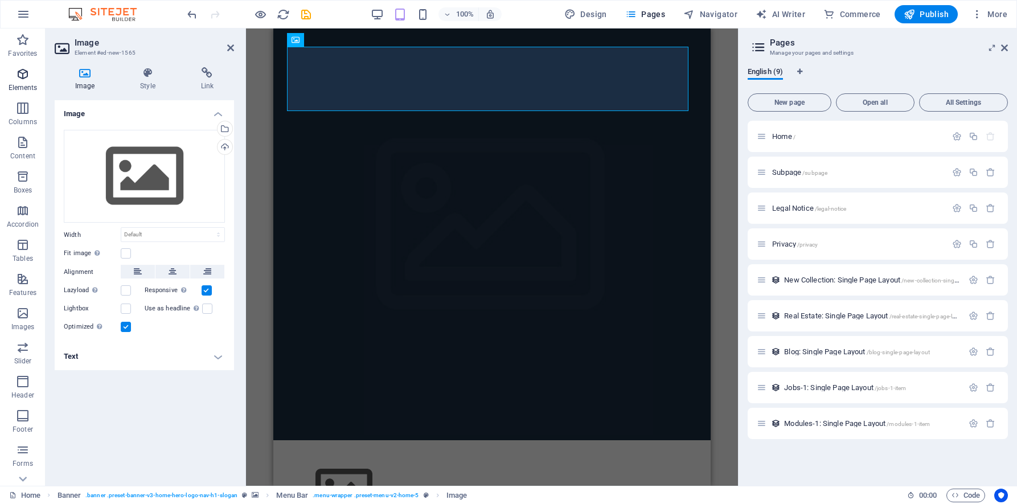
drag, startPoint x: 23, startPoint y: 83, endPoint x: 35, endPoint y: 95, distance: 16.9
click at [23, 83] on p "Elements" at bounding box center [23, 87] width 29 height 9
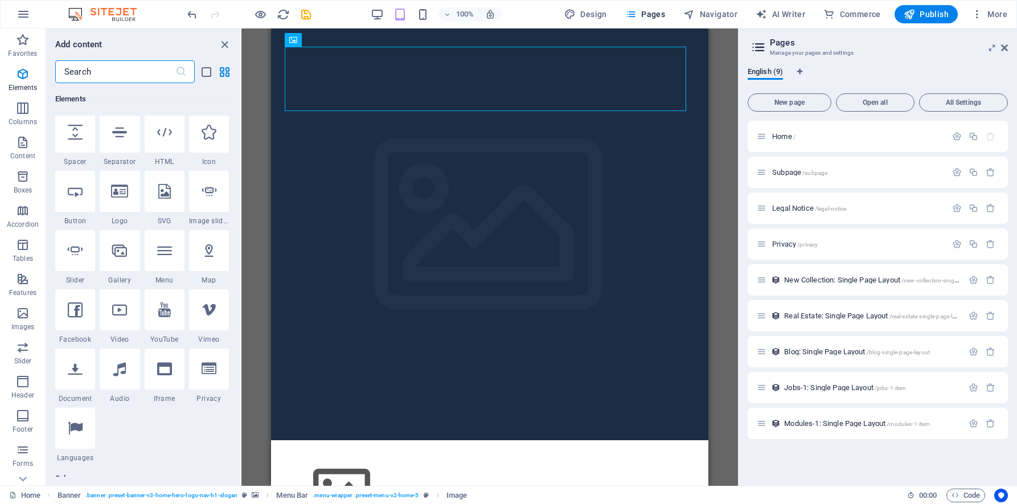
scroll to position [191, 0]
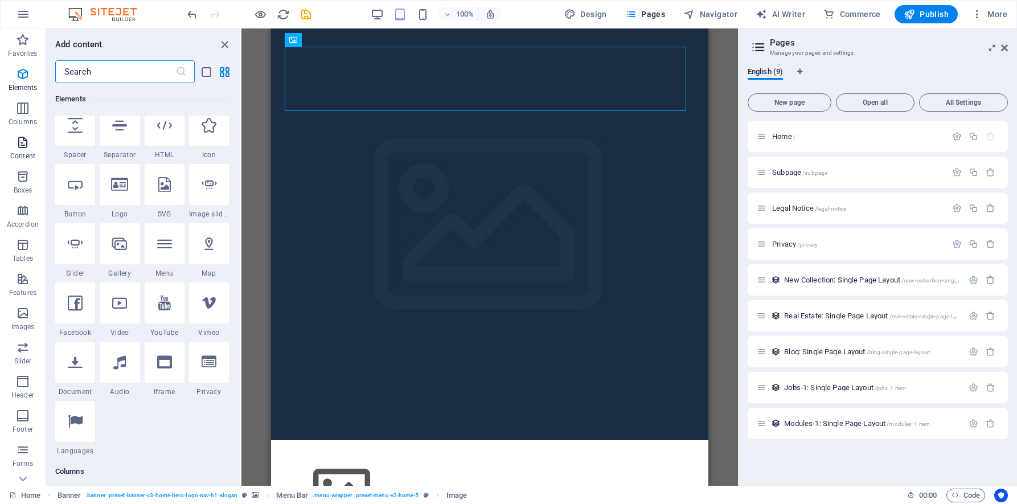
click at [23, 146] on icon "button" at bounding box center [23, 143] width 14 height 14
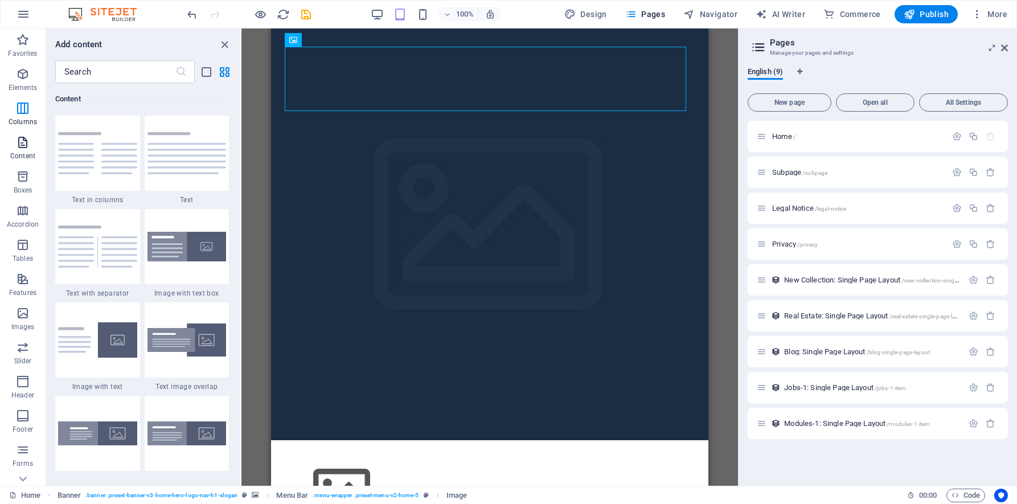
scroll to position [1993, 0]
click at [30, 114] on span "Columns" at bounding box center [23, 114] width 46 height 27
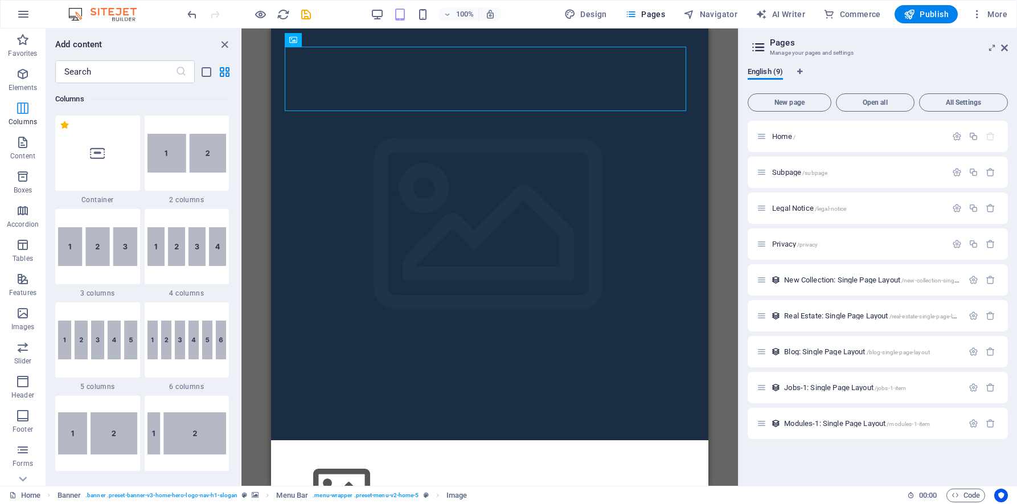
scroll to position [564, 0]
click at [26, 210] on icon "button" at bounding box center [23, 211] width 14 height 14
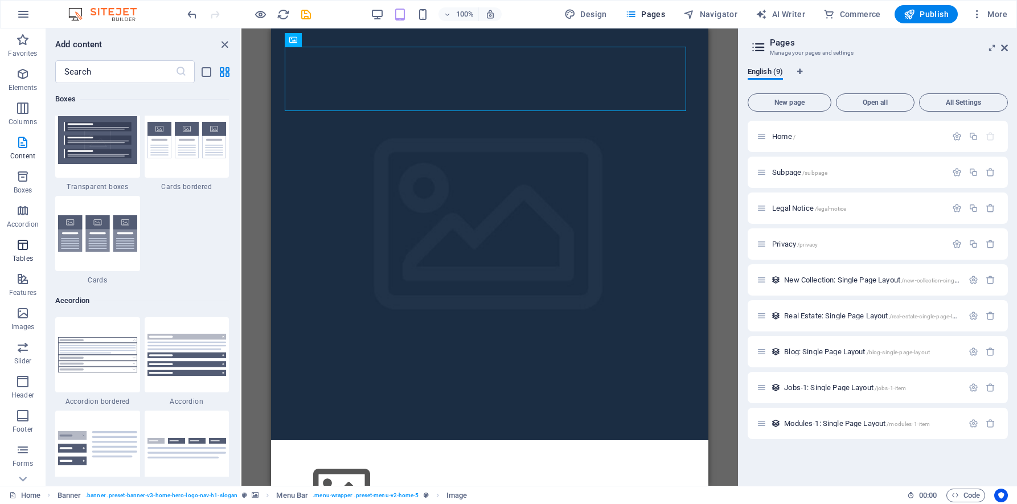
scroll to position [3637, 0]
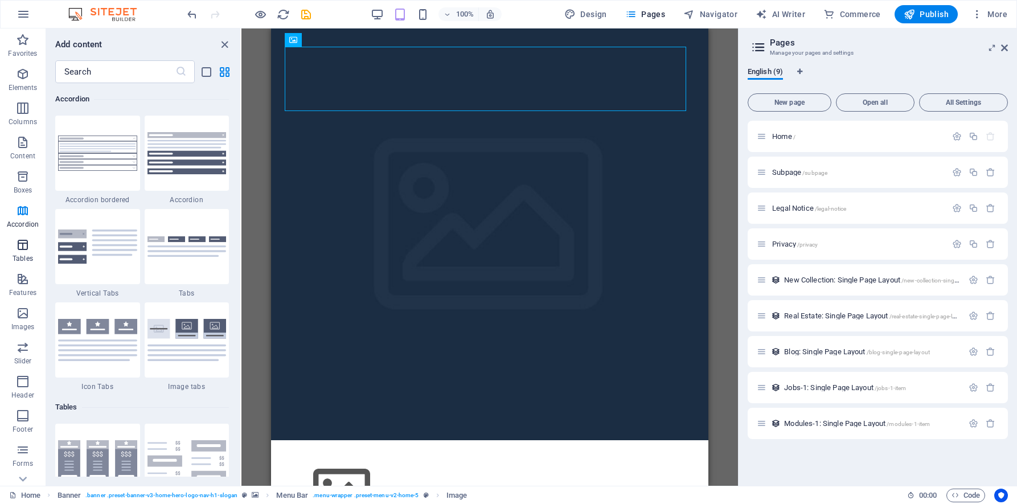
click at [18, 248] on icon "button" at bounding box center [23, 245] width 14 height 14
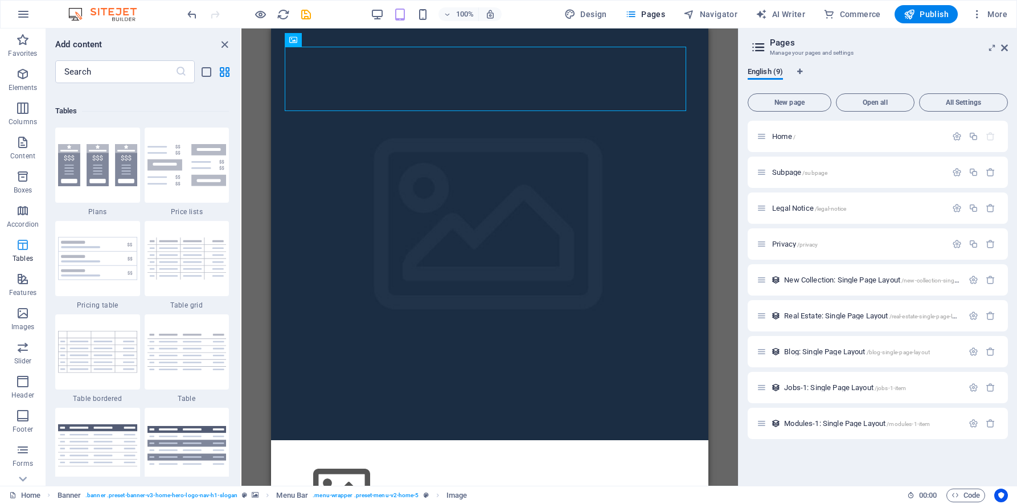
scroll to position [3945, 0]
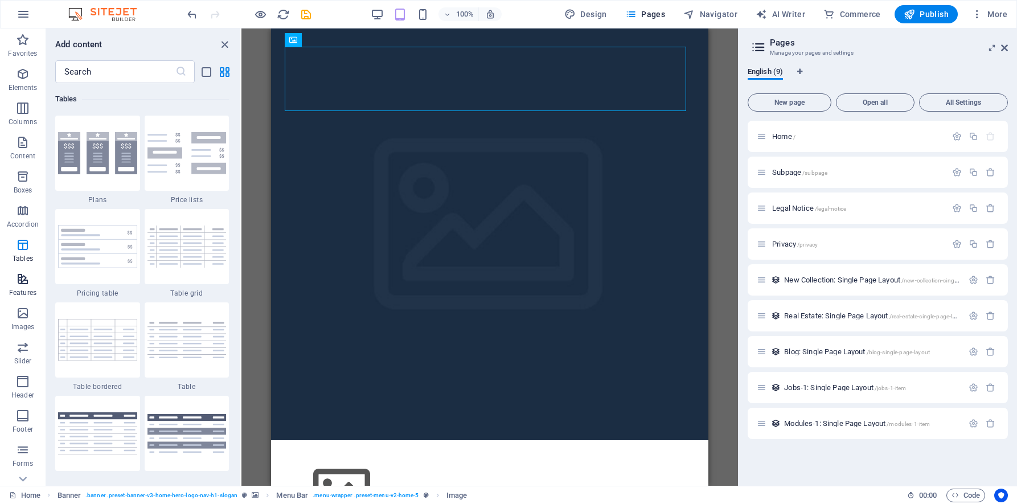
click at [29, 284] on icon "button" at bounding box center [23, 279] width 14 height 14
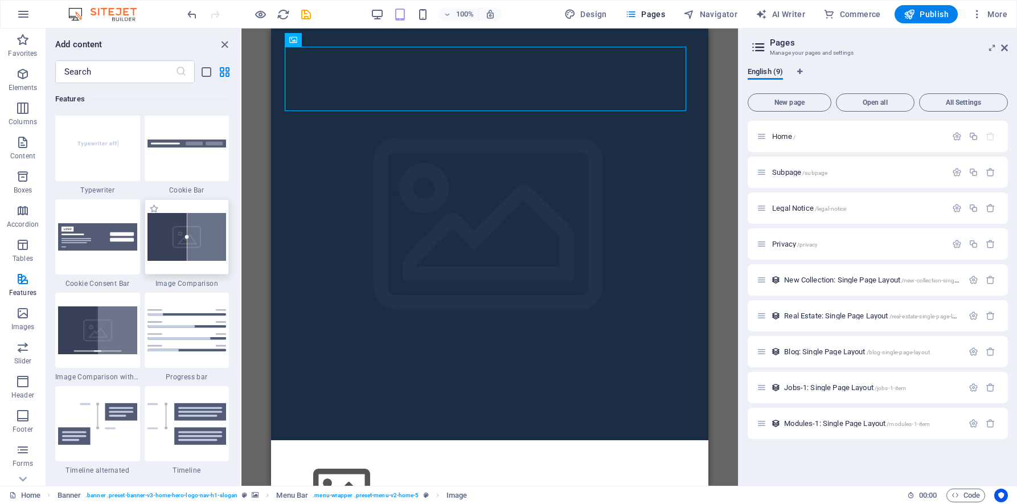
scroll to position [4543, 0]
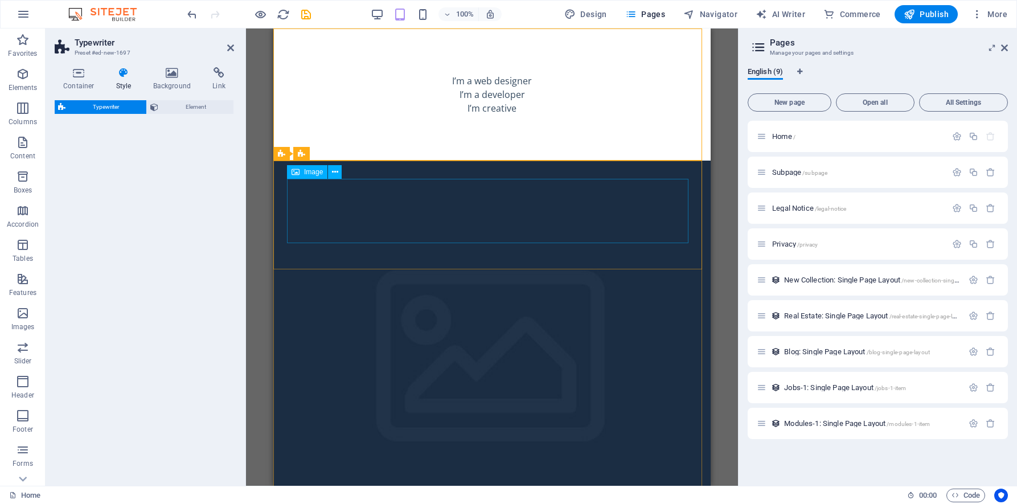
select select "ms"
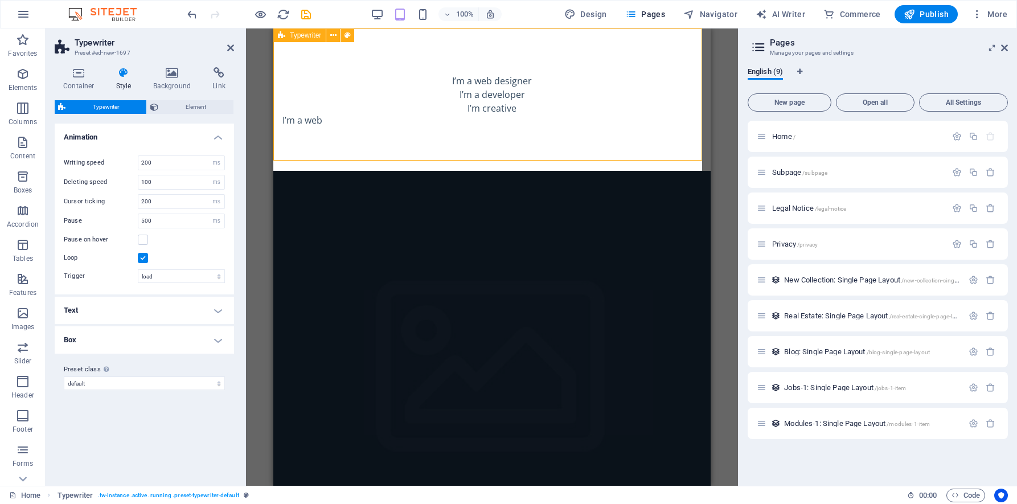
click at [429, 142] on div "I’m a web designer I’m a developer I’m creative I’m a web" at bounding box center [491, 99] width 437 height 142
click at [431, 138] on div "I’m a web designer I’m a developer I’m creative I’m a web design" at bounding box center [491, 99] width 437 height 142
click at [433, 123] on div "I’m a web designer I’m a developer I’m creative I’m creative" at bounding box center [491, 99] width 437 height 142
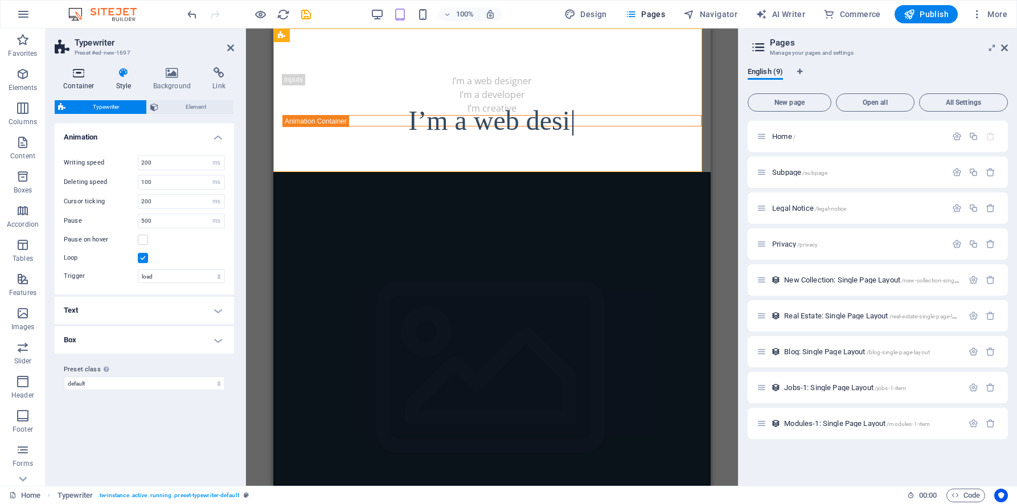
click at [73, 74] on icon at bounding box center [79, 72] width 48 height 11
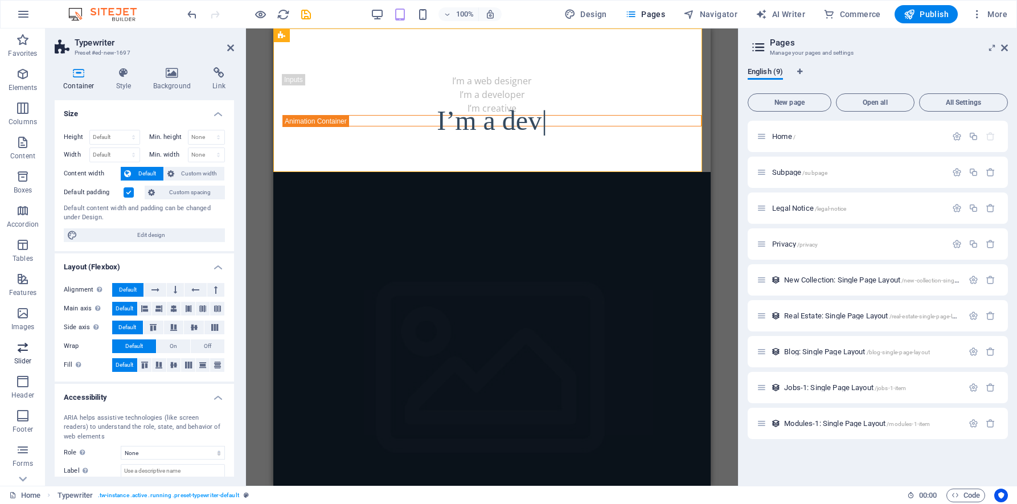
click at [17, 345] on icon "button" at bounding box center [23, 348] width 14 height 14
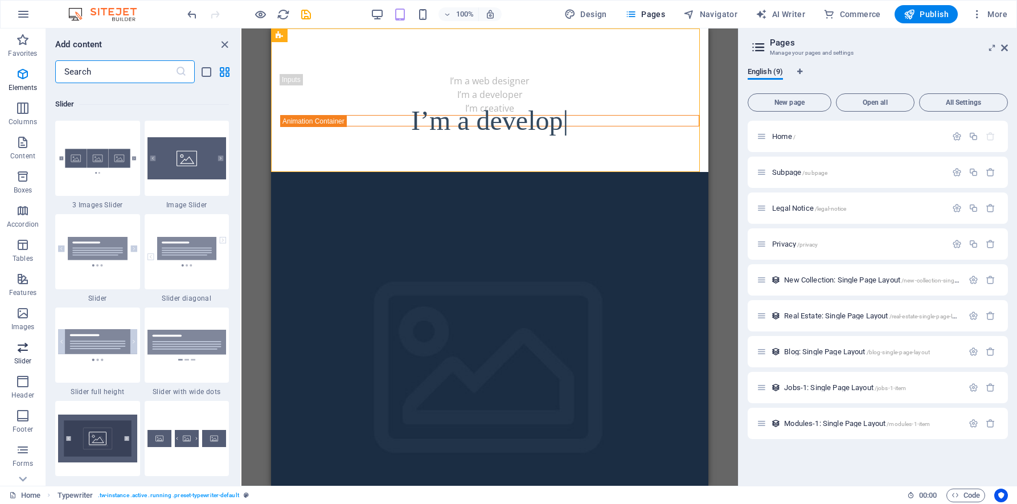
scroll to position [6457, 0]
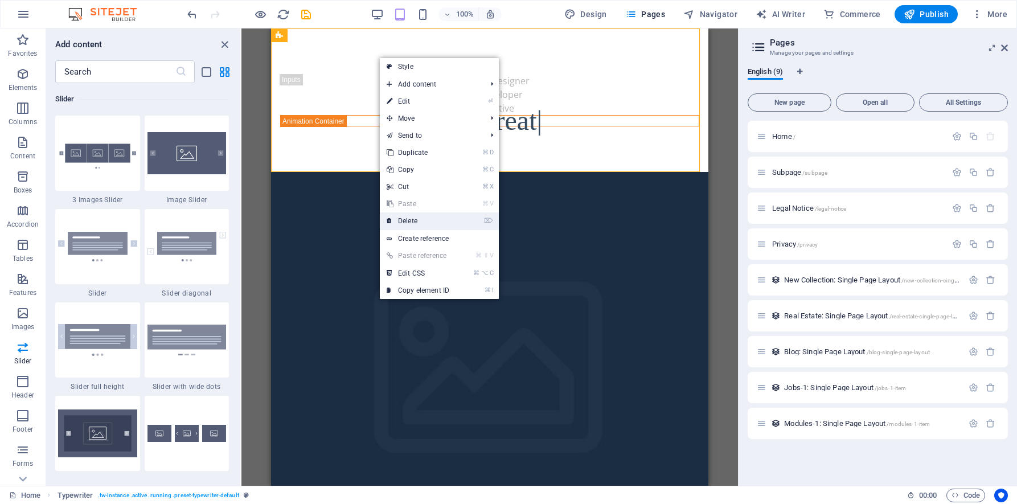
click at [407, 226] on link "⌦ Delete" at bounding box center [418, 220] width 76 height 17
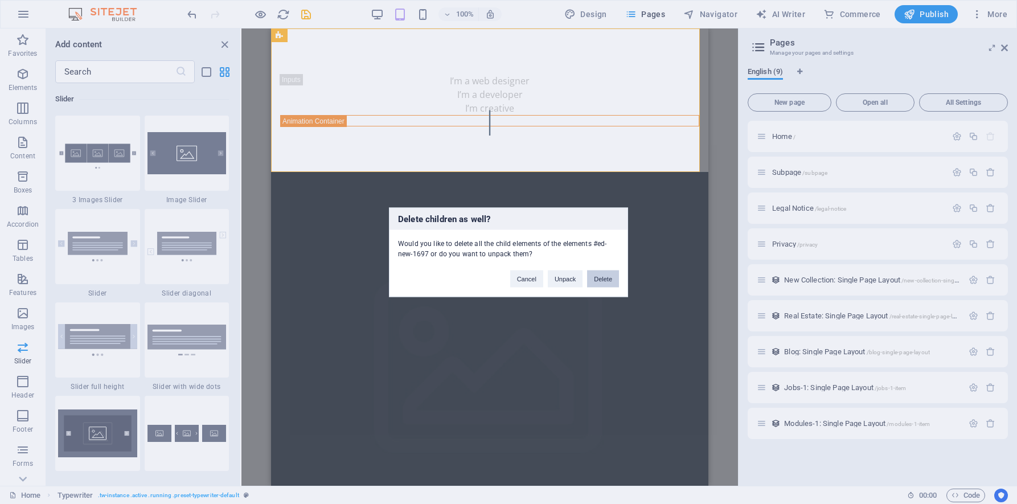
click at [605, 279] on button "Delete" at bounding box center [603, 278] width 32 height 17
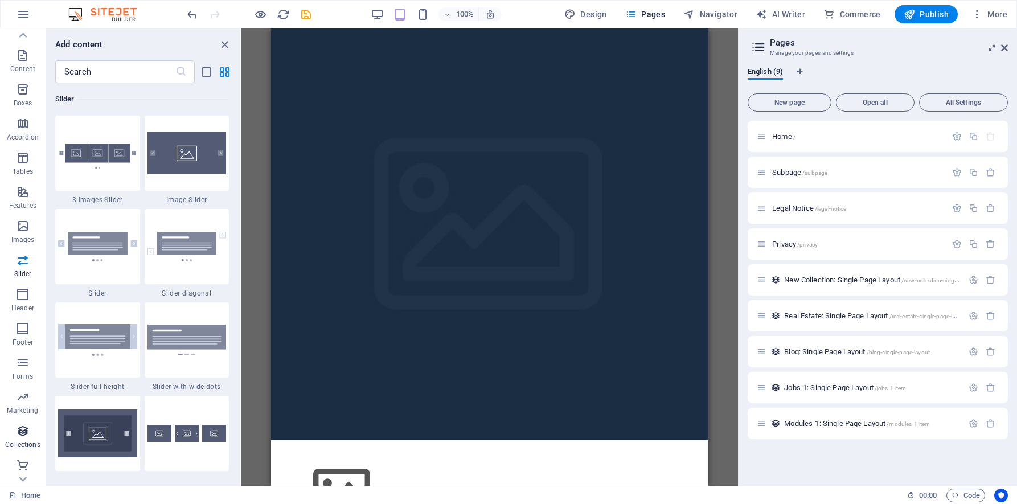
scroll to position [89, 0]
click at [24, 406] on p "Marketing" at bounding box center [22, 408] width 31 height 9
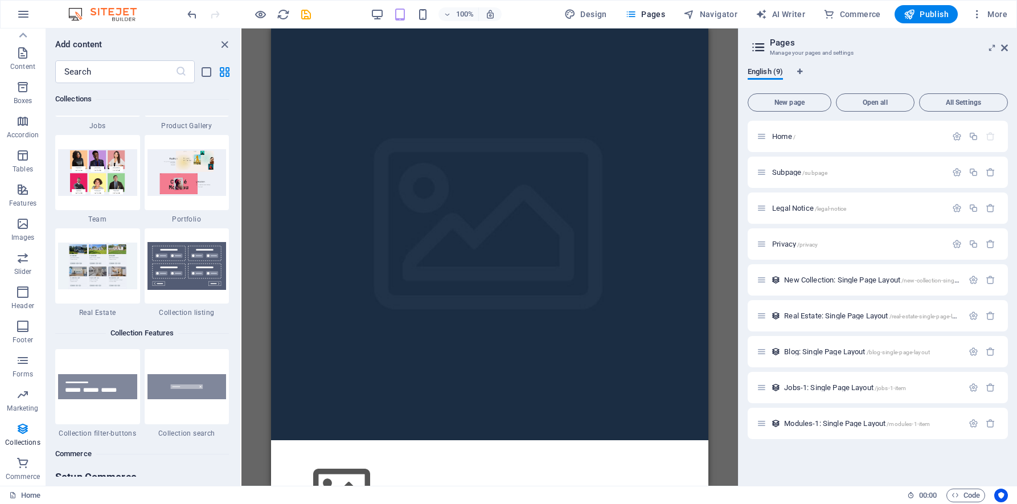
scroll to position [10726, 0]
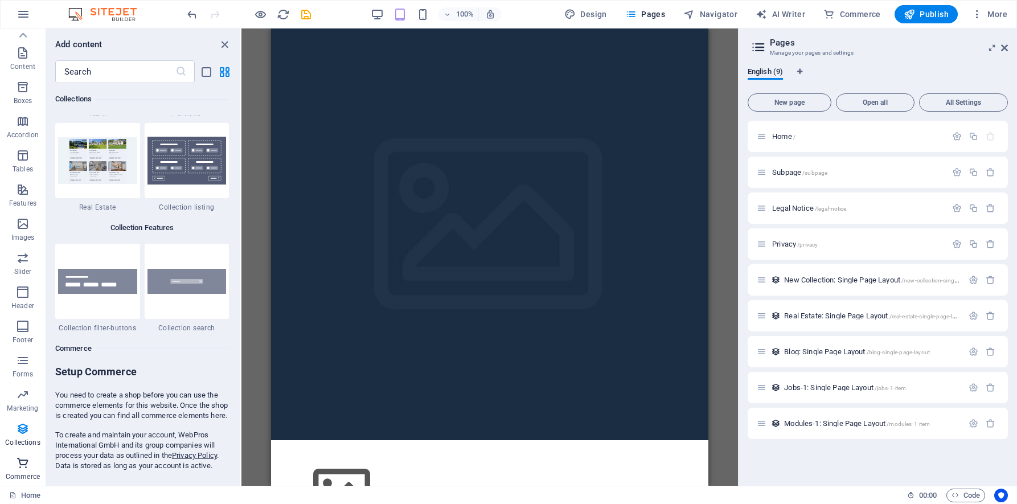
click at [26, 469] on icon "button" at bounding box center [23, 463] width 14 height 14
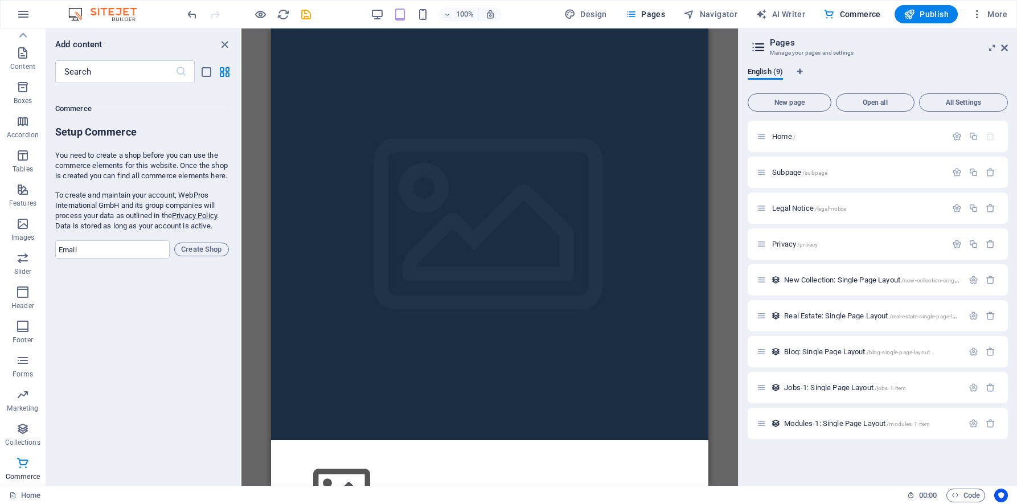
scroll to position [10976, 0]
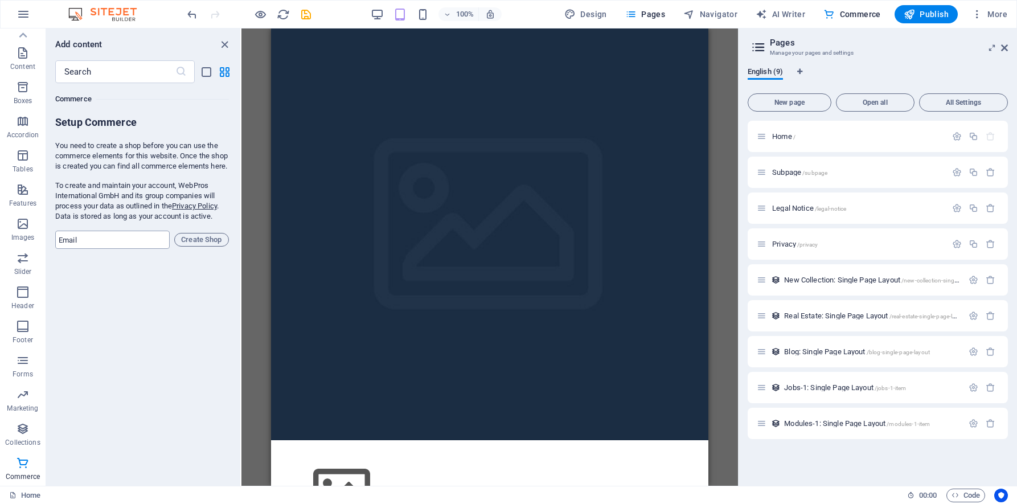
click at [105, 240] on input "email" at bounding box center [112, 240] width 114 height 18
type input "[EMAIL_ADDRESS][DOMAIN_NAME]"
drag, startPoint x: 197, startPoint y: 249, endPoint x: 203, endPoint y: 94, distance: 155.6
click at [200, 99] on div "Commerce Setup Commerce You need to create a shop before you can use the commer…" at bounding box center [142, 166] width 174 height 166
click at [207, 71] on icon "list-view" at bounding box center [206, 71] width 13 height 13
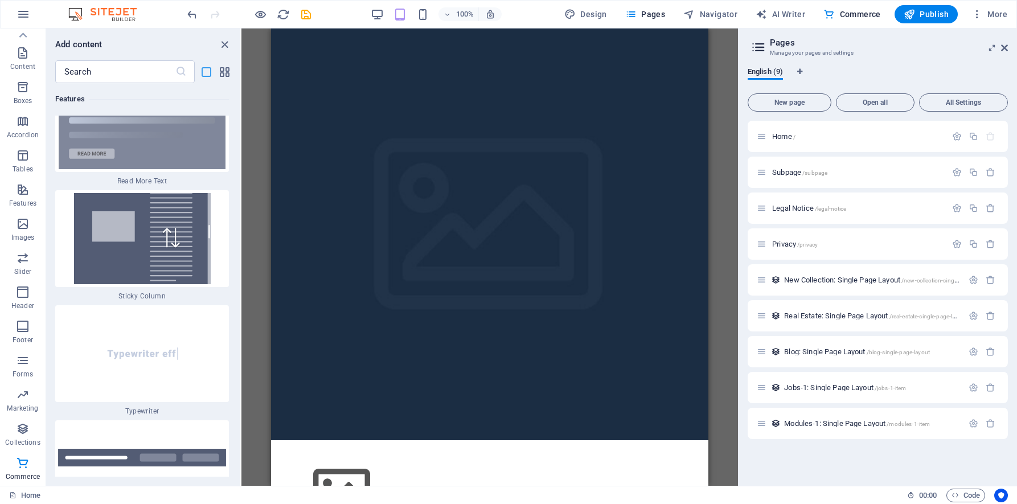
scroll to position [24190, 0]
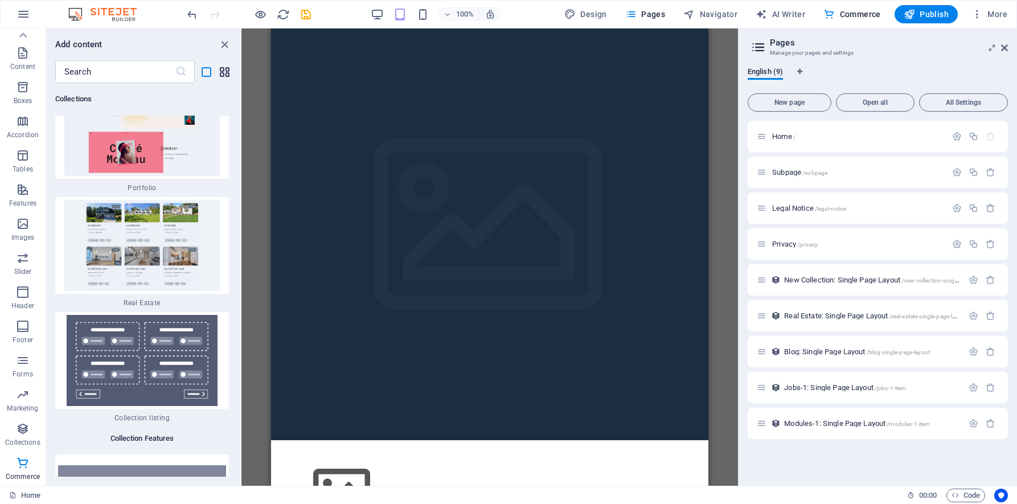
click at [225, 75] on icon "grid-view" at bounding box center [224, 71] width 13 height 13
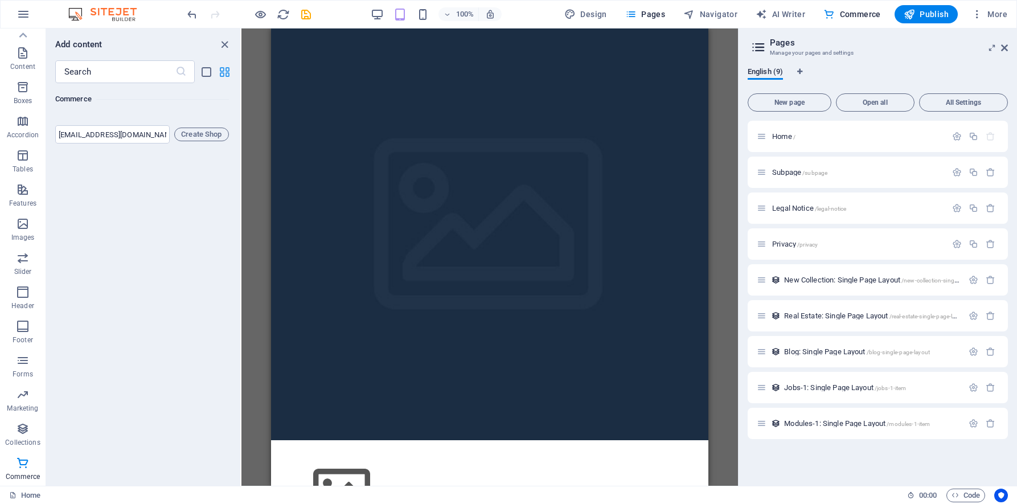
scroll to position [10976, 0]
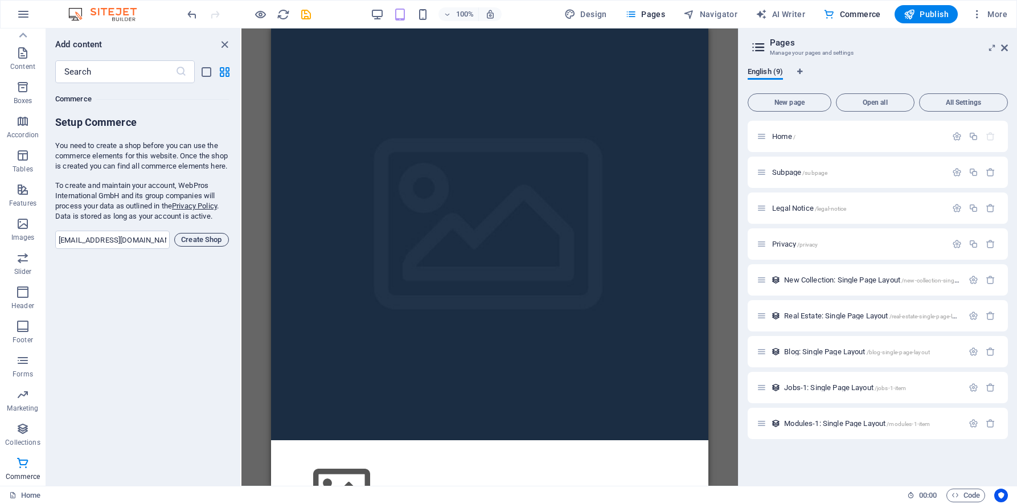
click at [209, 247] on span "Create Shop" at bounding box center [201, 240] width 44 height 14
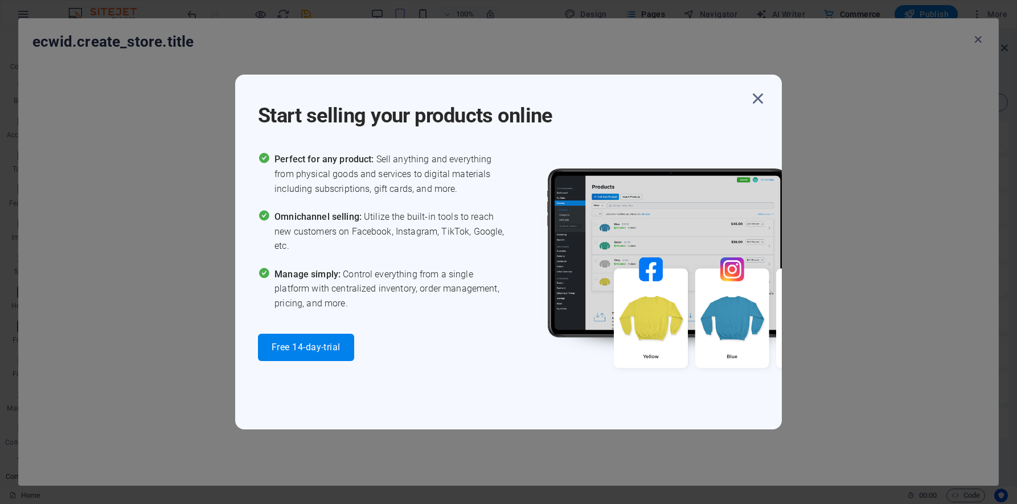
click at [323, 243] on span "Omnichannel selling: Utilize the built-in tools to reach new customers on Faceb…" at bounding box center [392, 232] width 234 height 44
drag, startPoint x: 278, startPoint y: 157, endPoint x: 394, endPoint y: 325, distance: 204.7
click at [394, 325] on div "Perfect for any product: Sell anything and everything from physical goods and s…" at bounding box center [383, 256] width 251 height 208
click at [758, 95] on icon "button" at bounding box center [758, 98] width 21 height 21
